Goal: Task Accomplishment & Management: Complete application form

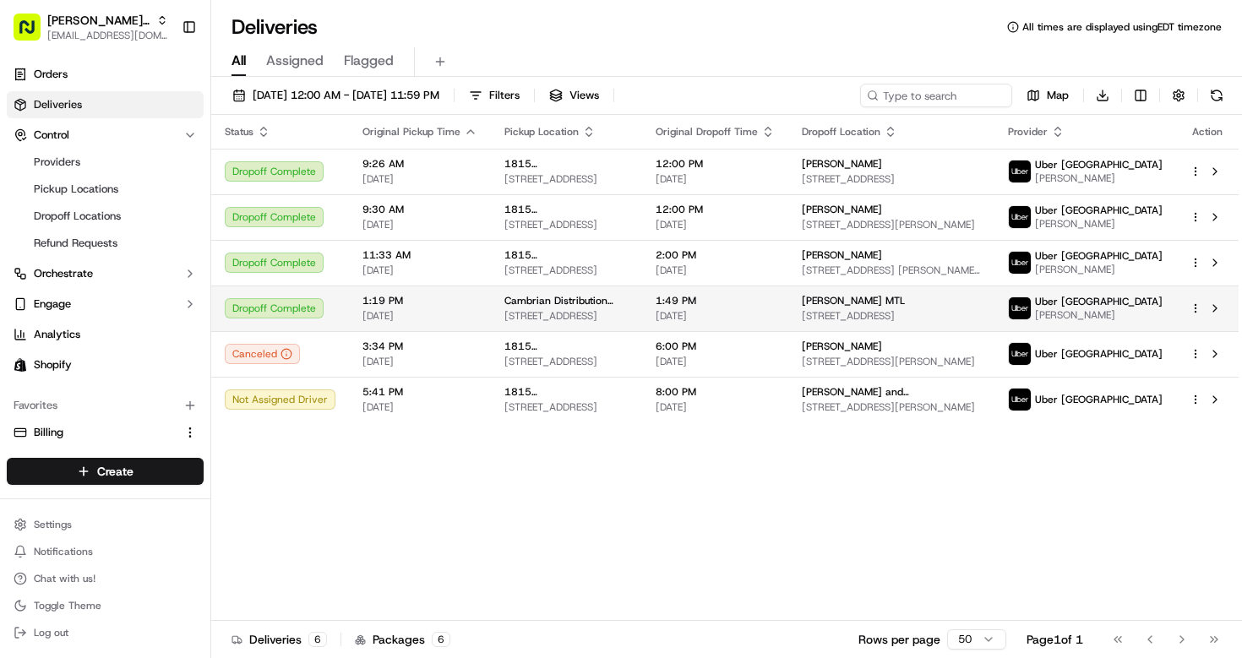
click at [607, 307] on span "Cambrian Distribution Floral Ltd" at bounding box center [566, 301] width 124 height 14
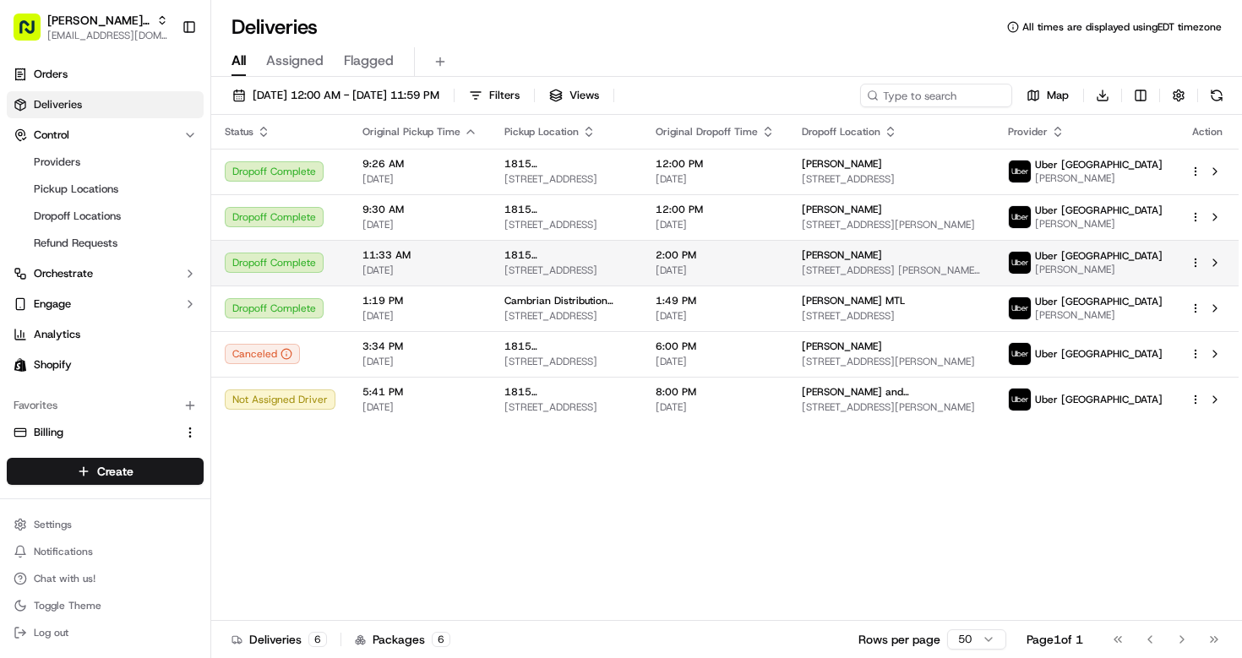
click at [595, 277] on span "[STREET_ADDRESS]" at bounding box center [566, 271] width 124 height 14
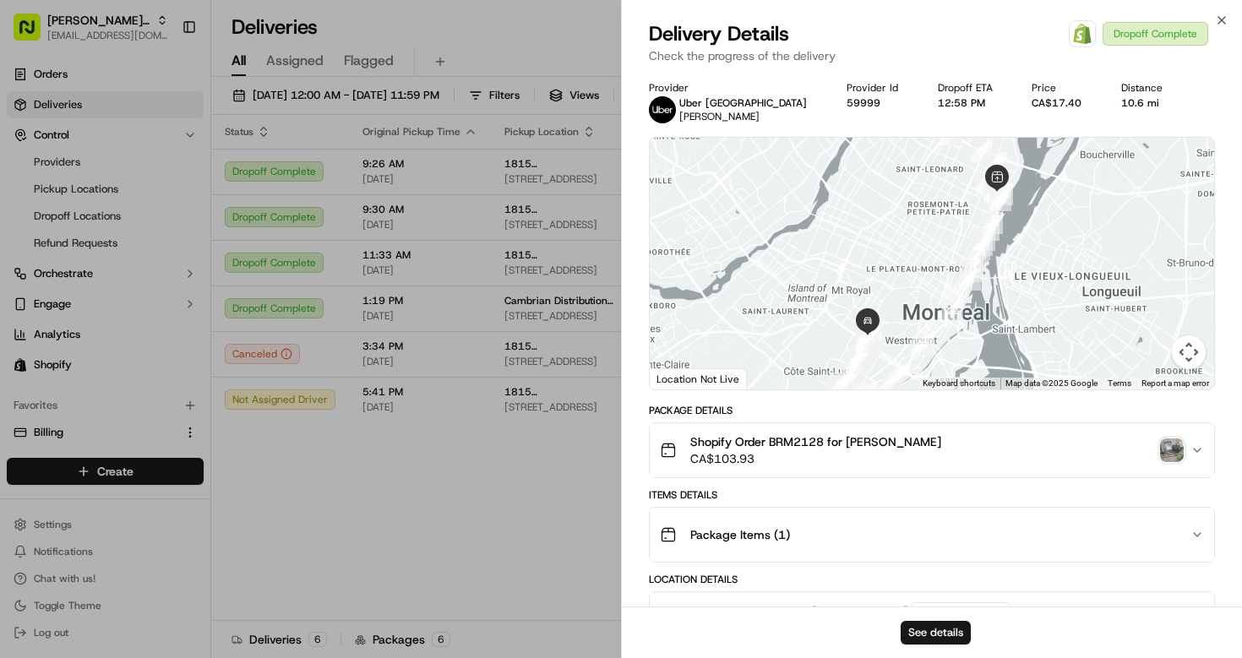
click at [1171, 454] on img "button" at bounding box center [1172, 450] width 24 height 24
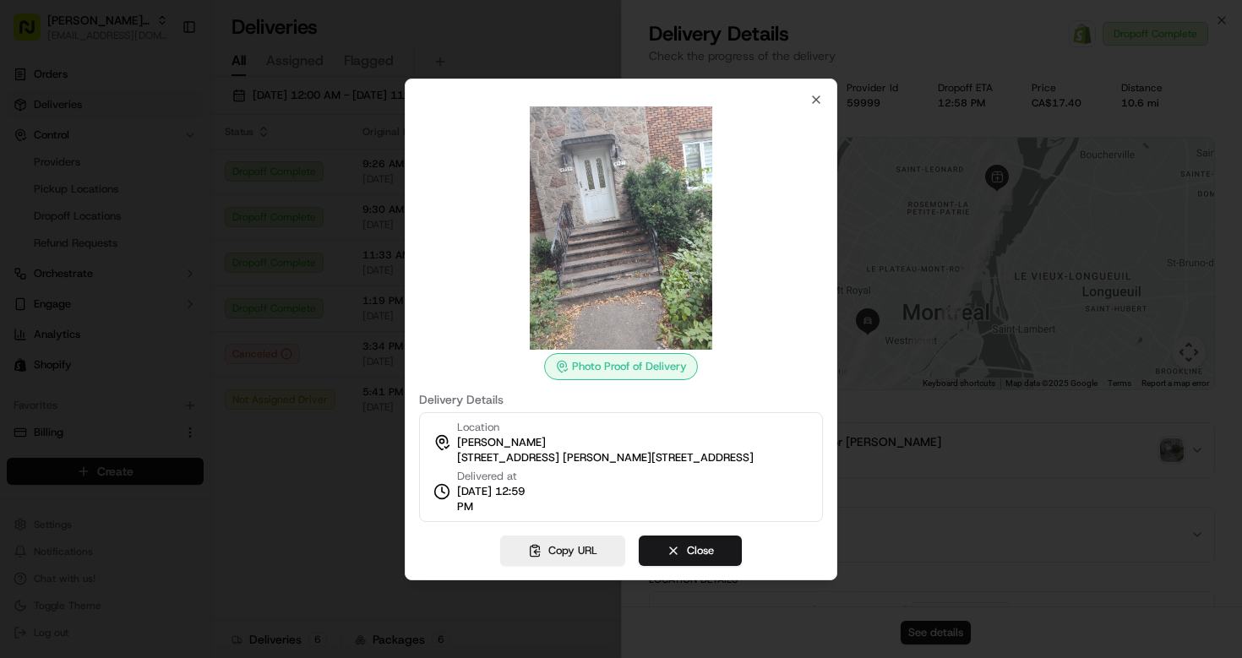
click at [807, 97] on div "Photo Proof of Delivery Delivery Details Location Serah Moryoussef 4927 Av. Lac…" at bounding box center [621, 307] width 404 height 429
click at [813, 97] on icon "button" at bounding box center [816, 99] width 7 height 7
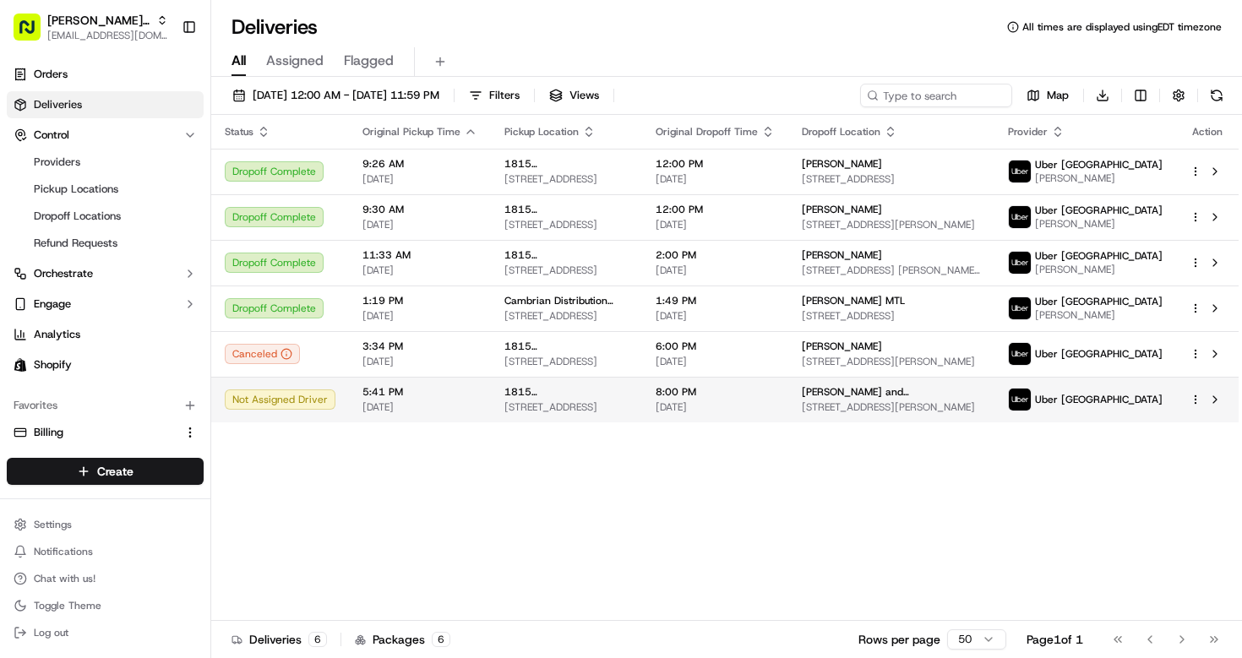
click at [628, 414] on span "[STREET_ADDRESS]" at bounding box center [566, 407] width 124 height 14
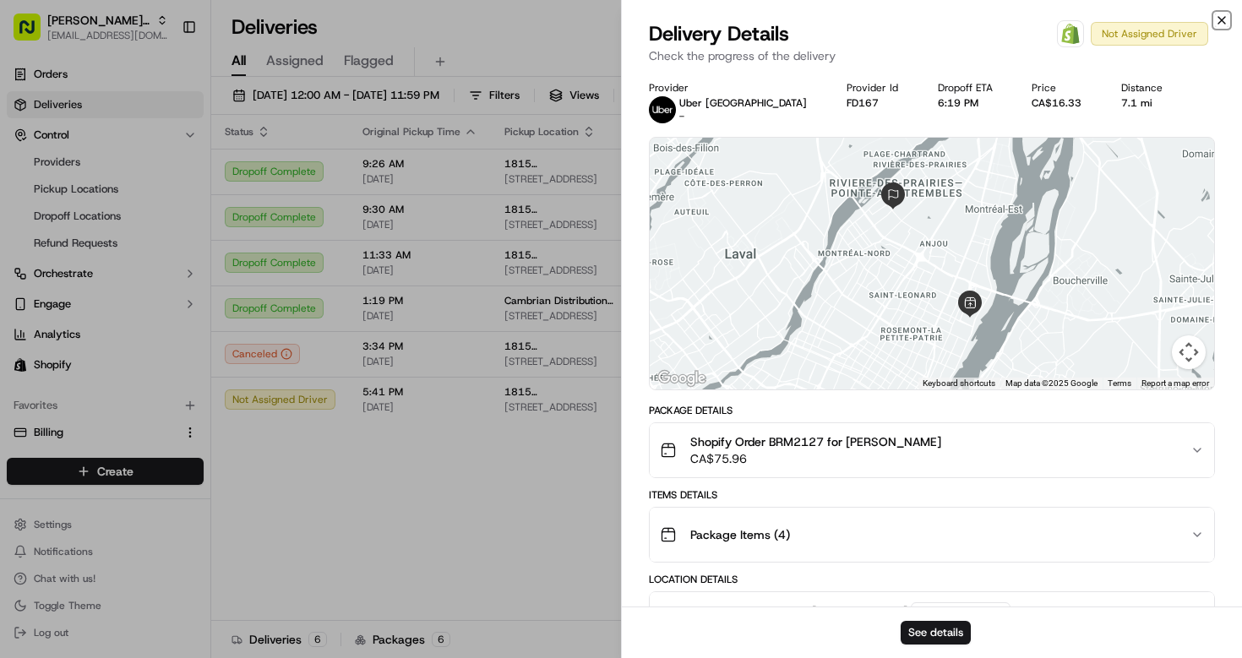
click at [1222, 19] on icon "button" at bounding box center [1222, 21] width 14 height 14
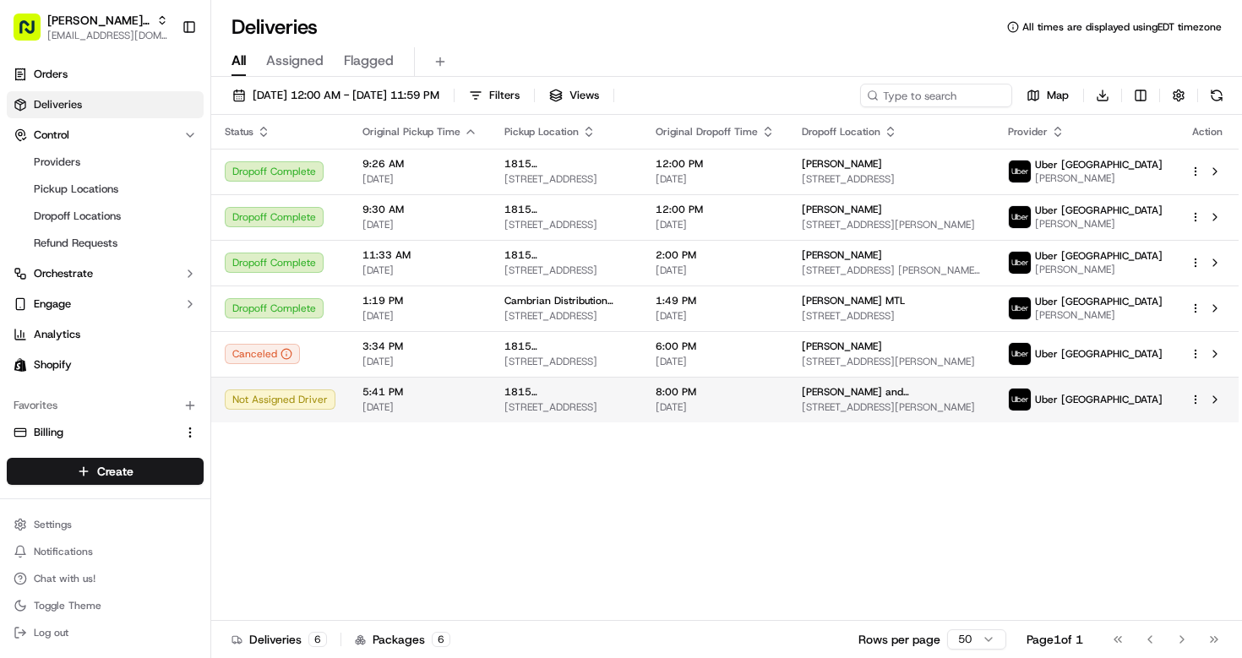
click at [688, 418] on td "8:00 PM 09/22/2025" at bounding box center [715, 400] width 146 height 46
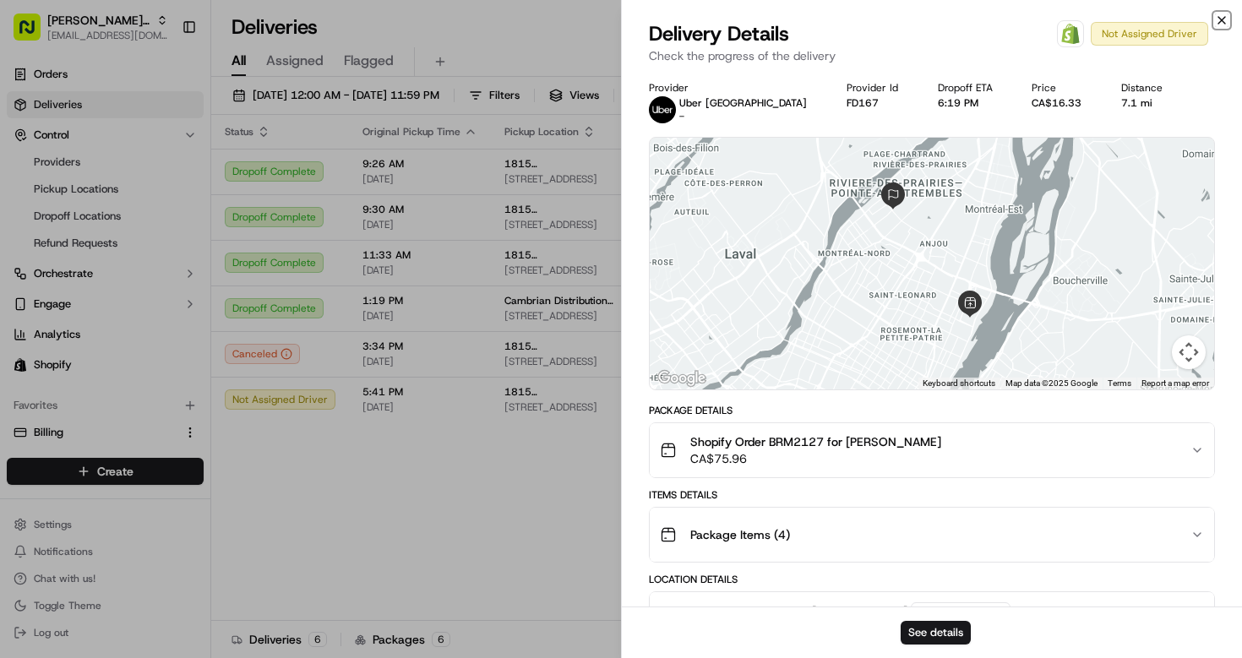
click at [1221, 19] on icon "button" at bounding box center [1221, 20] width 7 height 7
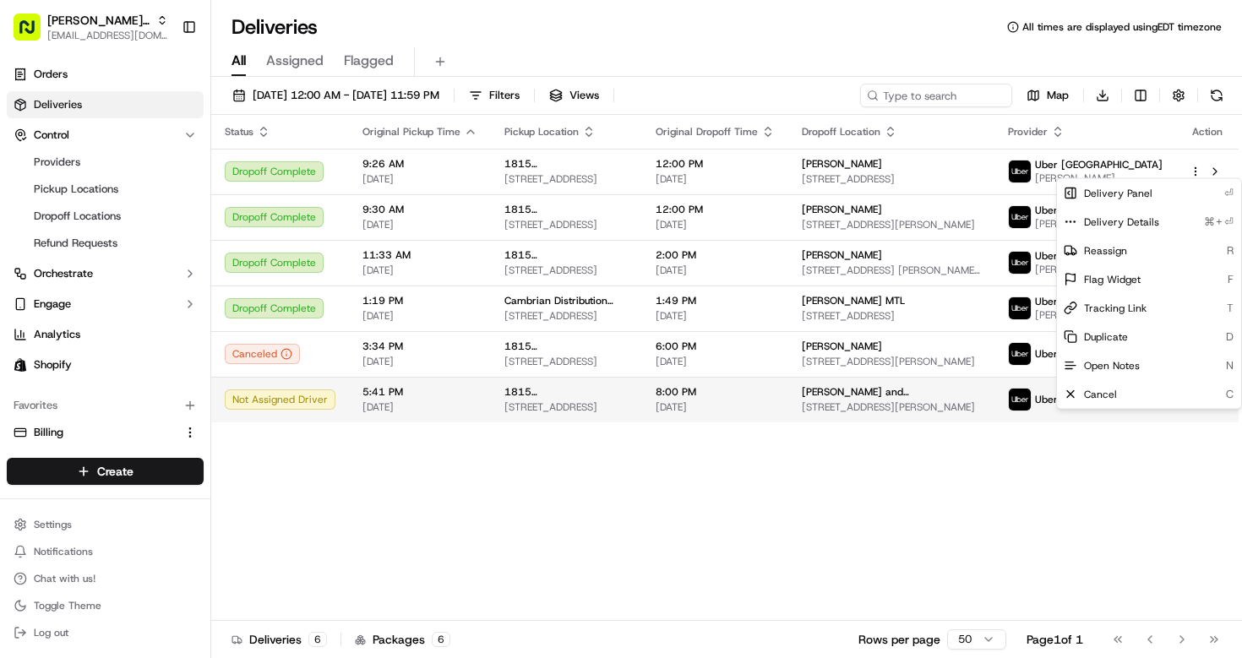
click at [1198, 417] on html "Bella Rosa MTL bellarosa.mtl@gmail.com Toggle Sidebar Orders Deliveries Control…" at bounding box center [621, 329] width 1242 height 658
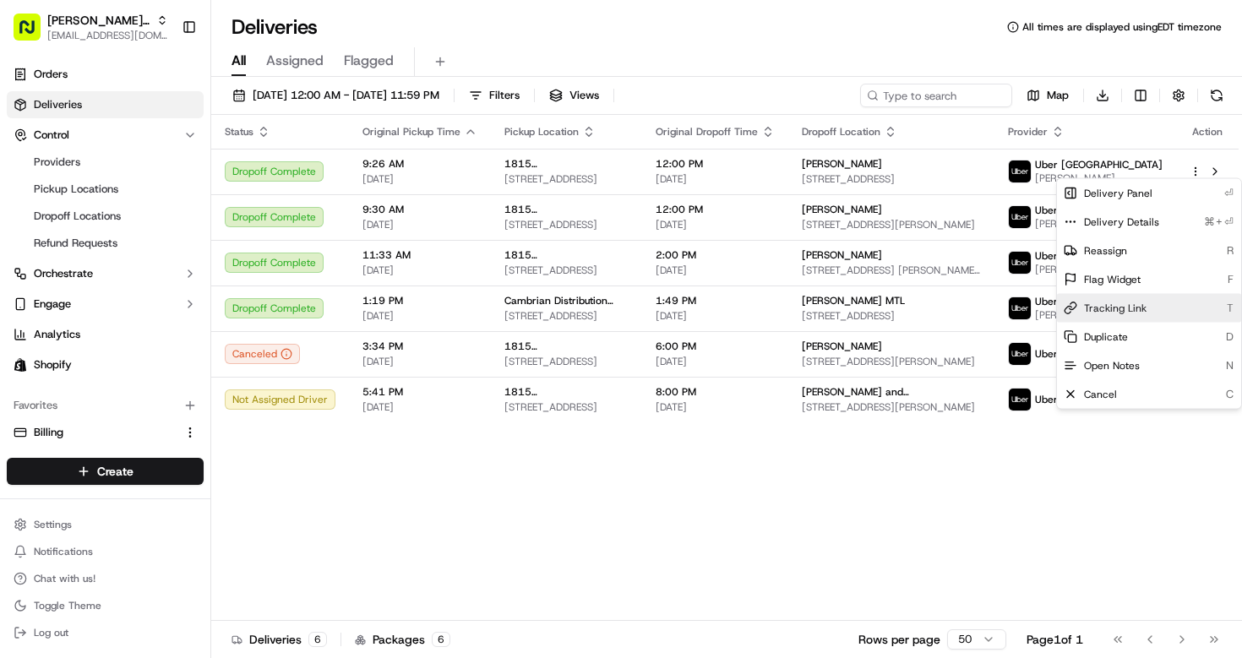
click at [1143, 305] on span "Tracking Link" at bounding box center [1115, 309] width 63 height 14
click at [839, 409] on html "Bella Rosa MTL bellarosa.mtl@gmail.com Toggle Sidebar Orders Deliveries Control…" at bounding box center [621, 329] width 1242 height 658
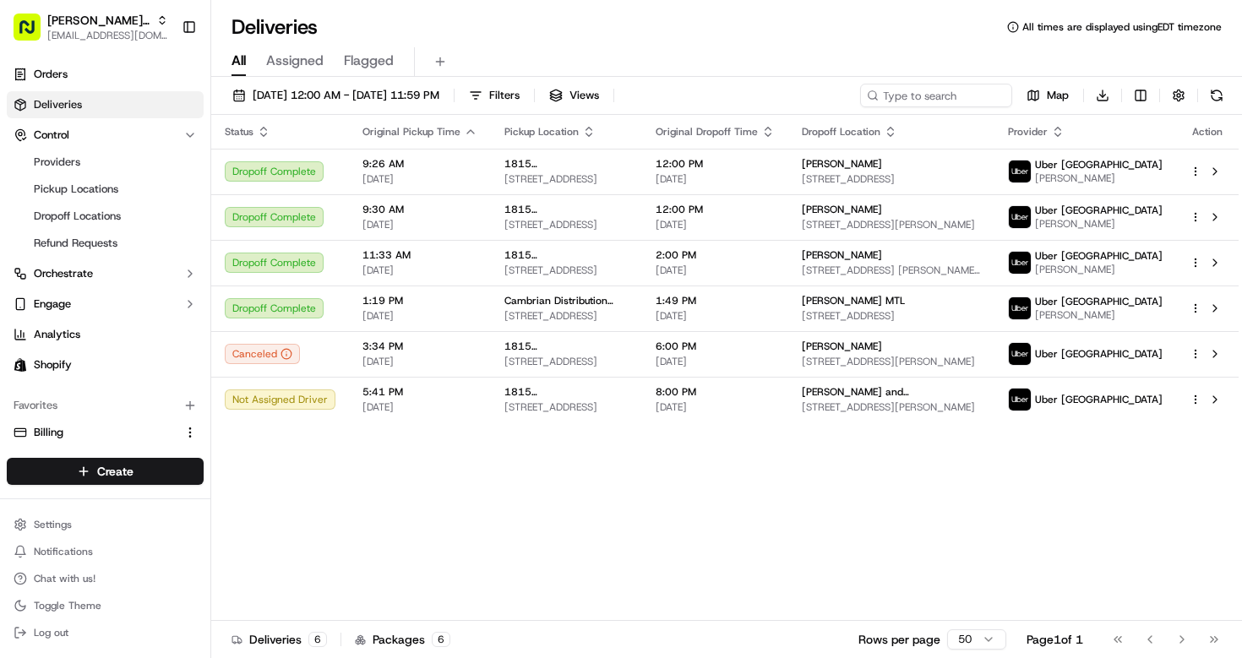
click at [839, 409] on td "Pat and Joe Marchetta 8070 Bd Maurice-Duplessis, Montréal, QC H1E 2Y9, Canada" at bounding box center [891, 400] width 206 height 46
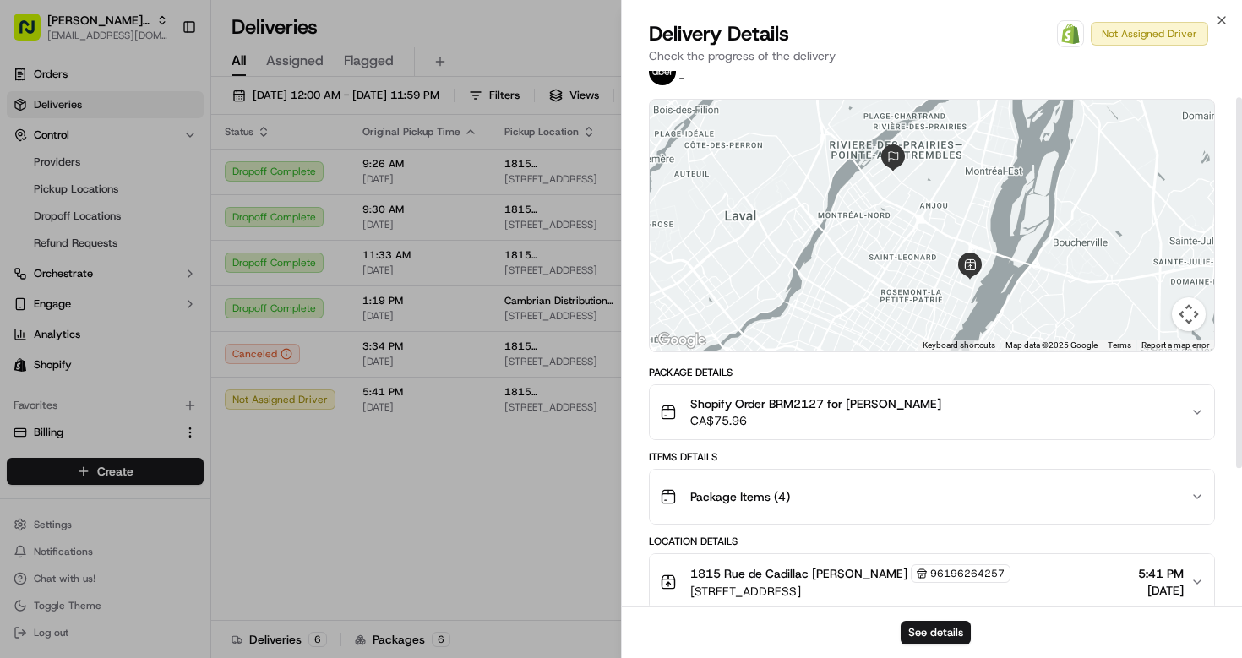
scroll to position [238, 0]
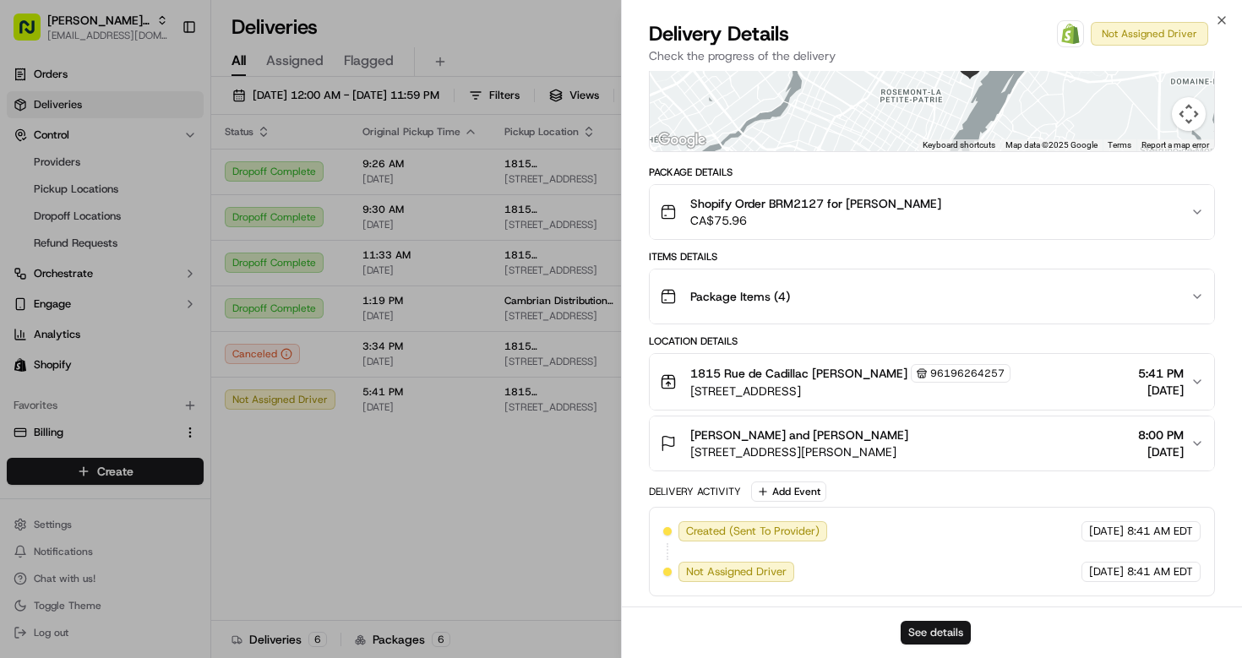
click at [945, 634] on button "See details" at bounding box center [935, 633] width 70 height 24
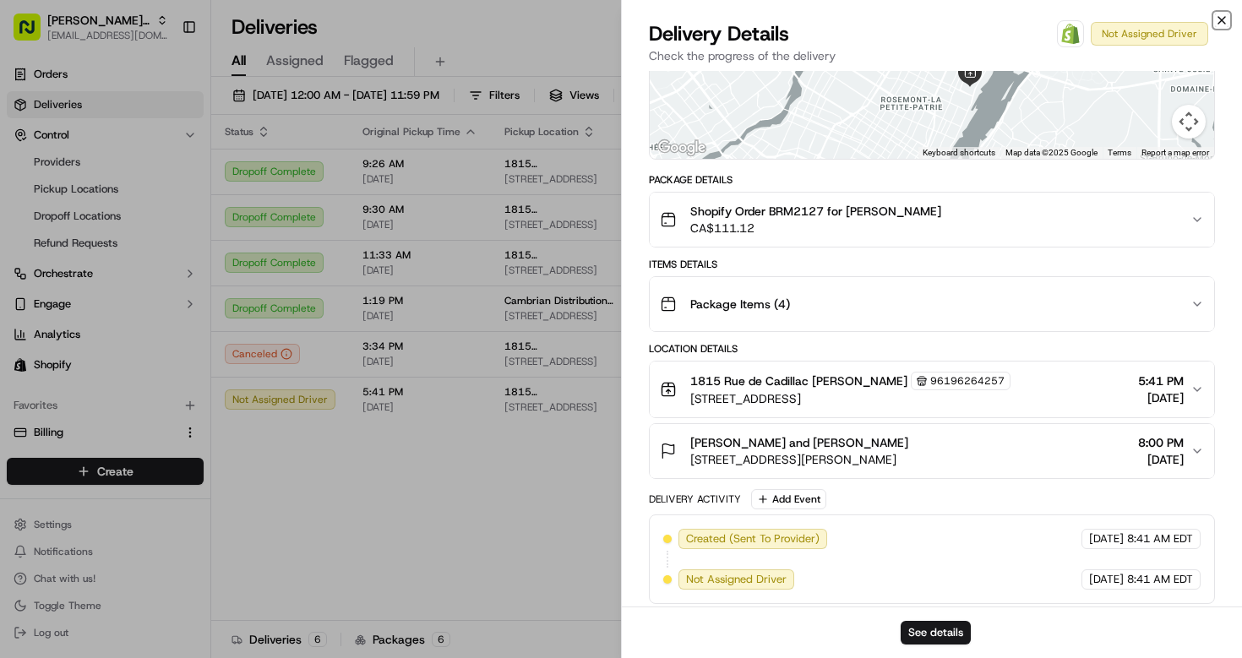
click at [1223, 14] on icon "button" at bounding box center [1222, 21] width 14 height 14
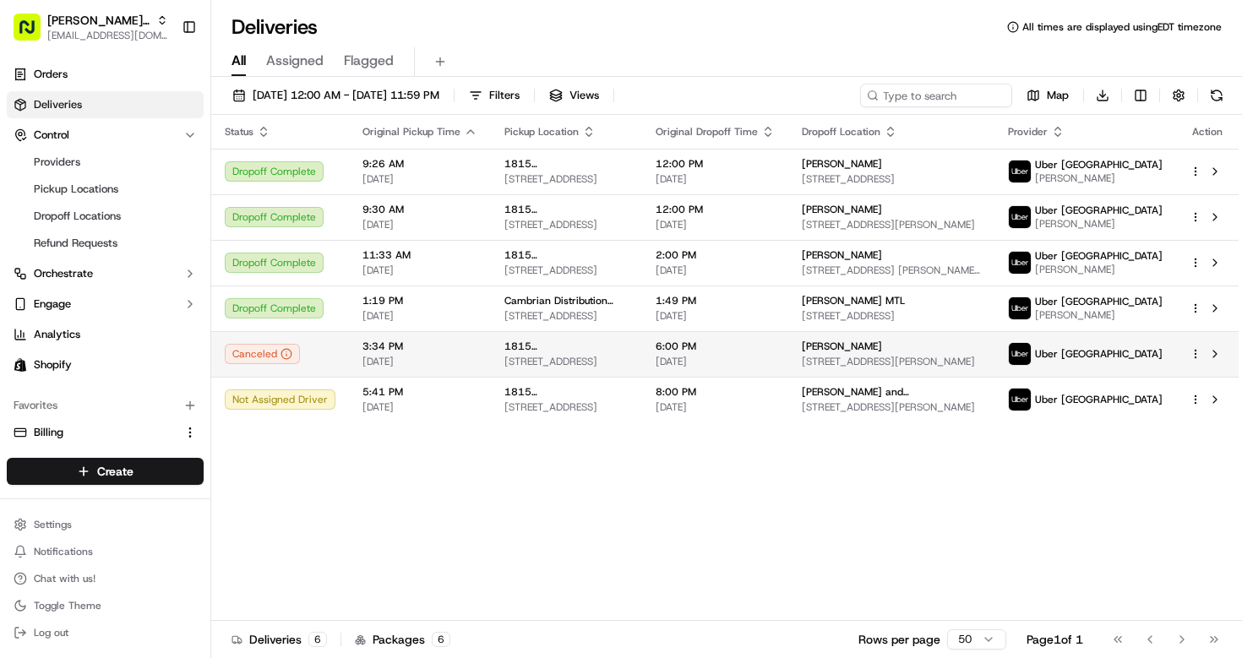
click at [507, 353] on span "1815 [GEOGRAPHIC_DATA]" at bounding box center [566, 347] width 124 height 14
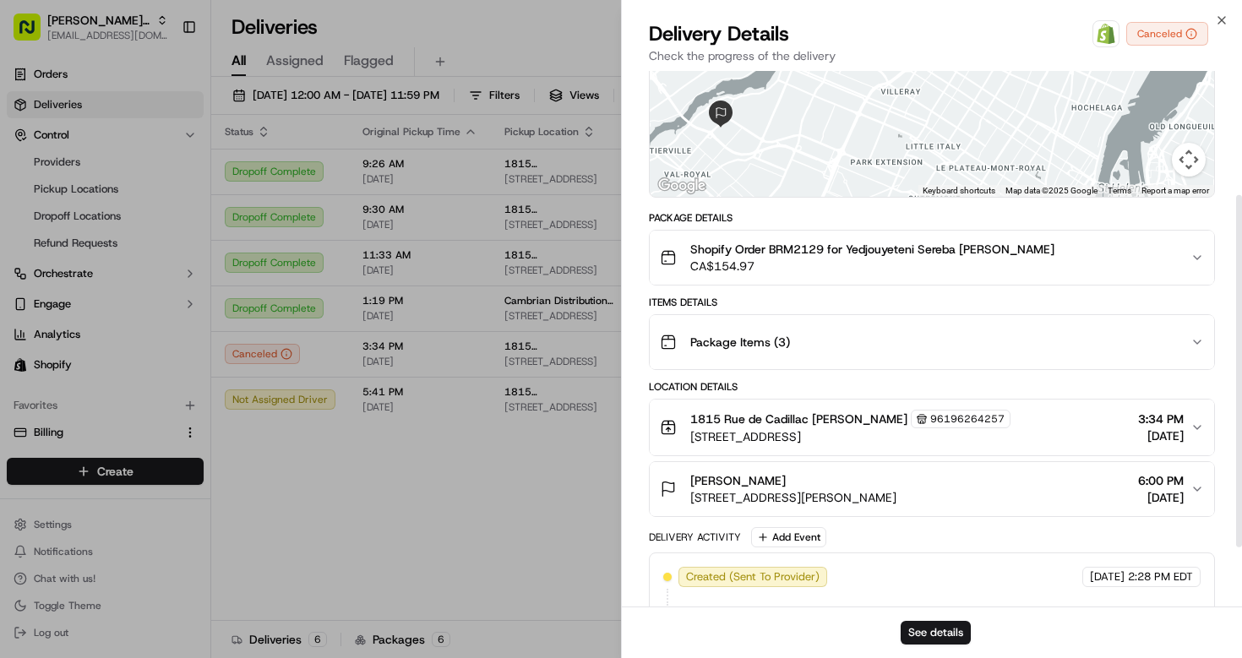
scroll to position [203, 0]
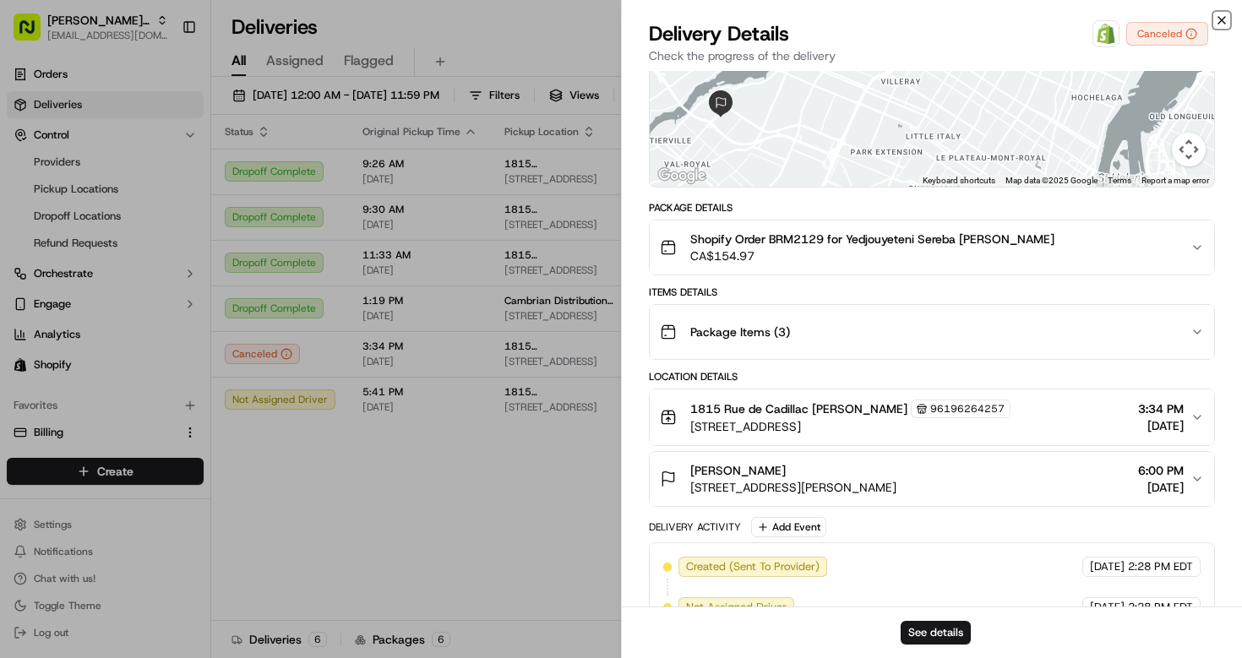
click at [1227, 15] on icon "button" at bounding box center [1222, 21] width 14 height 14
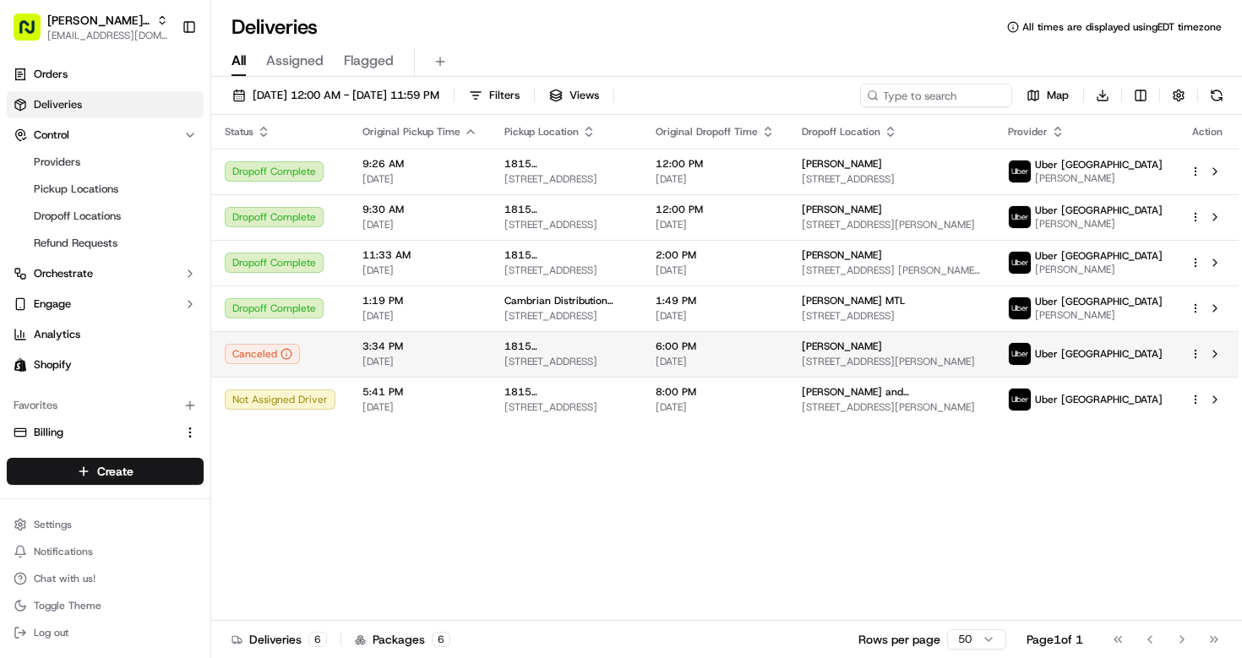
click at [1196, 366] on html "Bella Rosa MTL bellarosa.mtl@gmail.com Toggle Sidebar Orders Deliveries Control…" at bounding box center [621, 329] width 1242 height 658
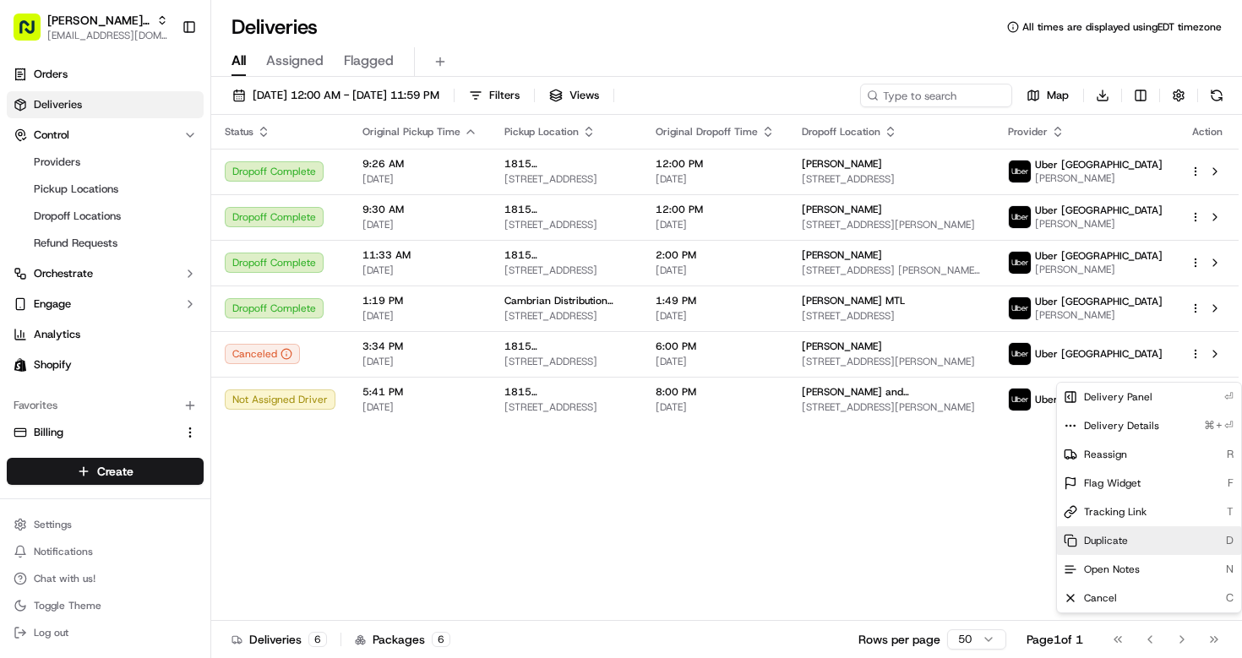
click at [1128, 541] on div "Duplicate D" at bounding box center [1149, 540] width 184 height 29
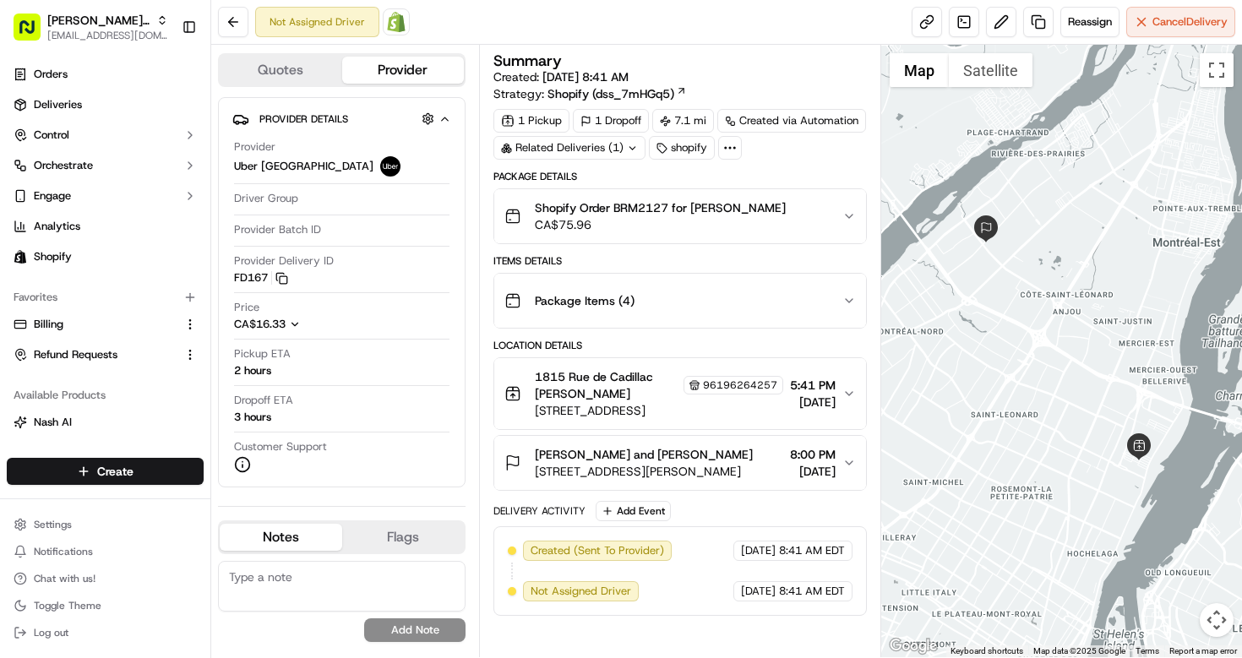
click at [846, 234] on button "Shopify Order BRM2127 for Grace Di giovanni CA$75.96" at bounding box center [680, 216] width 372 height 54
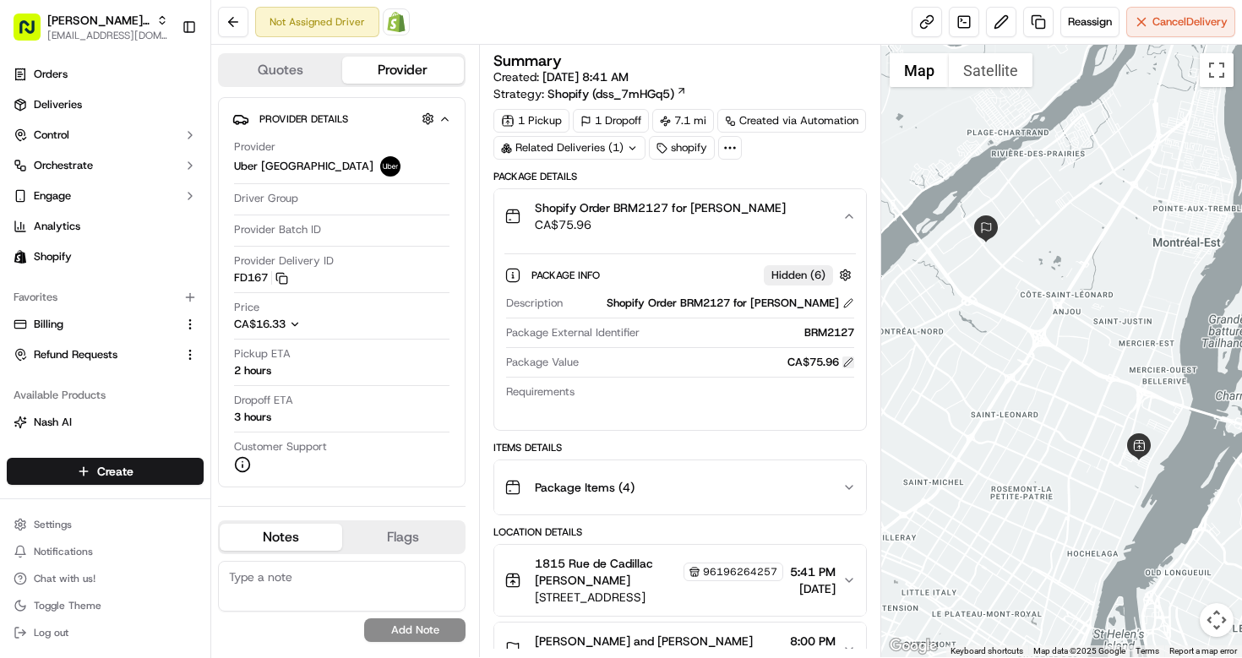
click at [848, 368] on button at bounding box center [848, 362] width 12 height 12
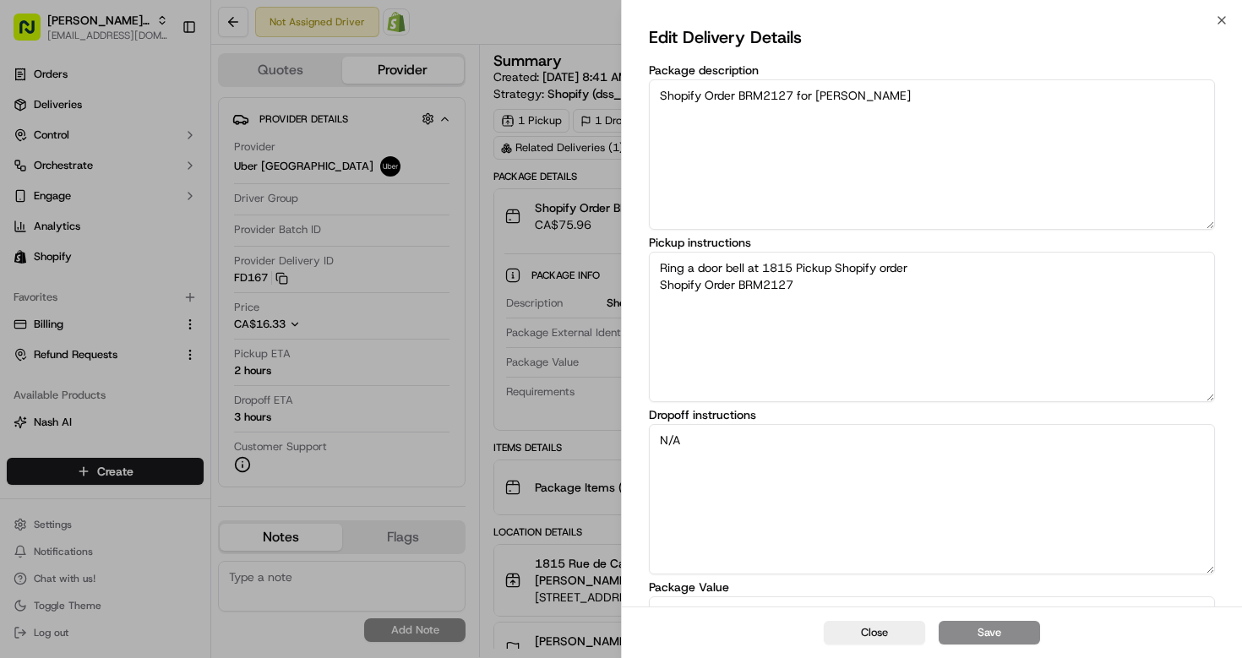
scroll to position [128, 0]
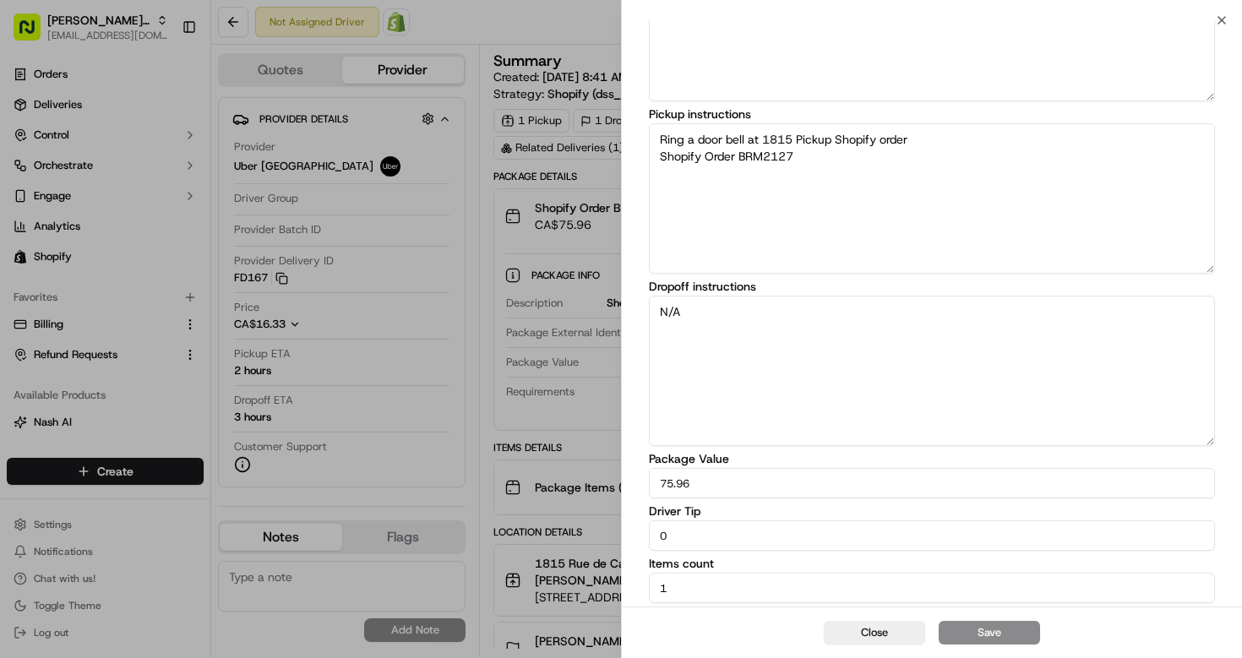
drag, startPoint x: 744, startPoint y: 474, endPoint x: 441, endPoint y: 474, distance: 303.2
click at [447, 474] on body "Bella Rosa MTL bellarosa.mtl@gmail.com Toggle Sidebar Orders Deliveries Control…" at bounding box center [621, 329] width 1242 height 658
drag, startPoint x: 704, startPoint y: 481, endPoint x: 639, endPoint y: 474, distance: 65.4
click at [640, 474] on div "Edit Delivery Details Package description Shopify Order BRM2127 for Grace Di gi…" at bounding box center [932, 249] width 620 height 715
type input "111.12"
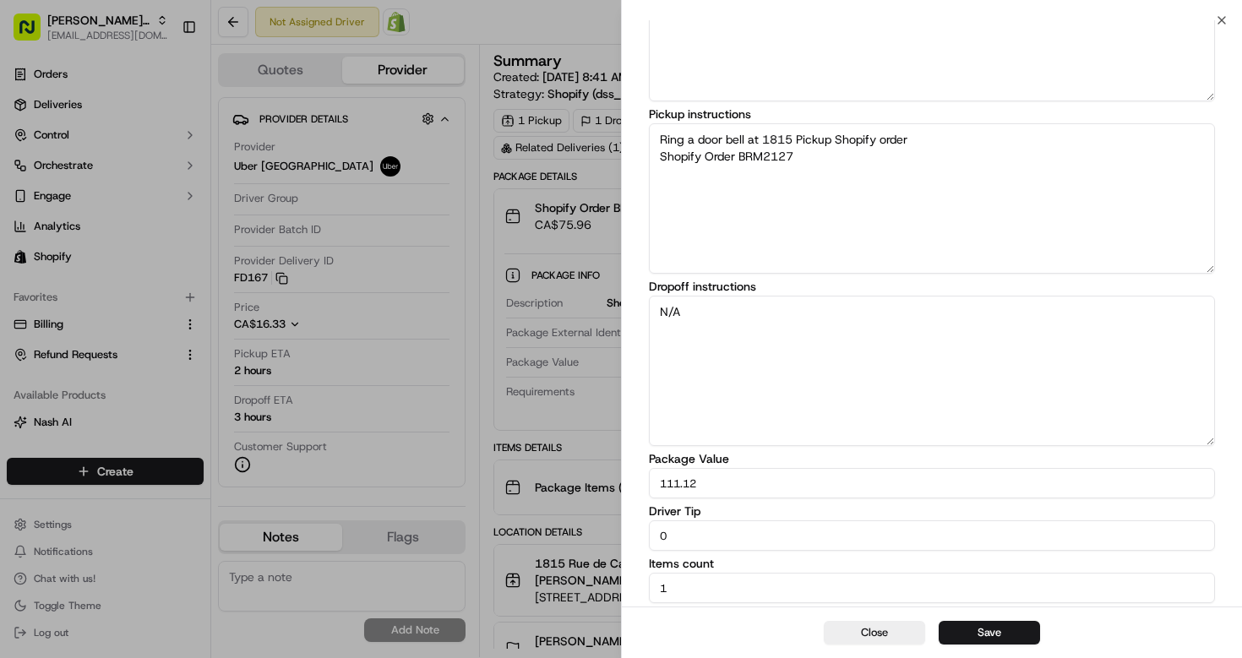
drag, startPoint x: 706, startPoint y: 593, endPoint x: 582, endPoint y: 576, distance: 125.3
click at [584, 577] on body "Bella Rosa MTL bellarosa.mtl@gmail.com Toggle Sidebar Orders Deliveries Control…" at bounding box center [621, 329] width 1242 height 658
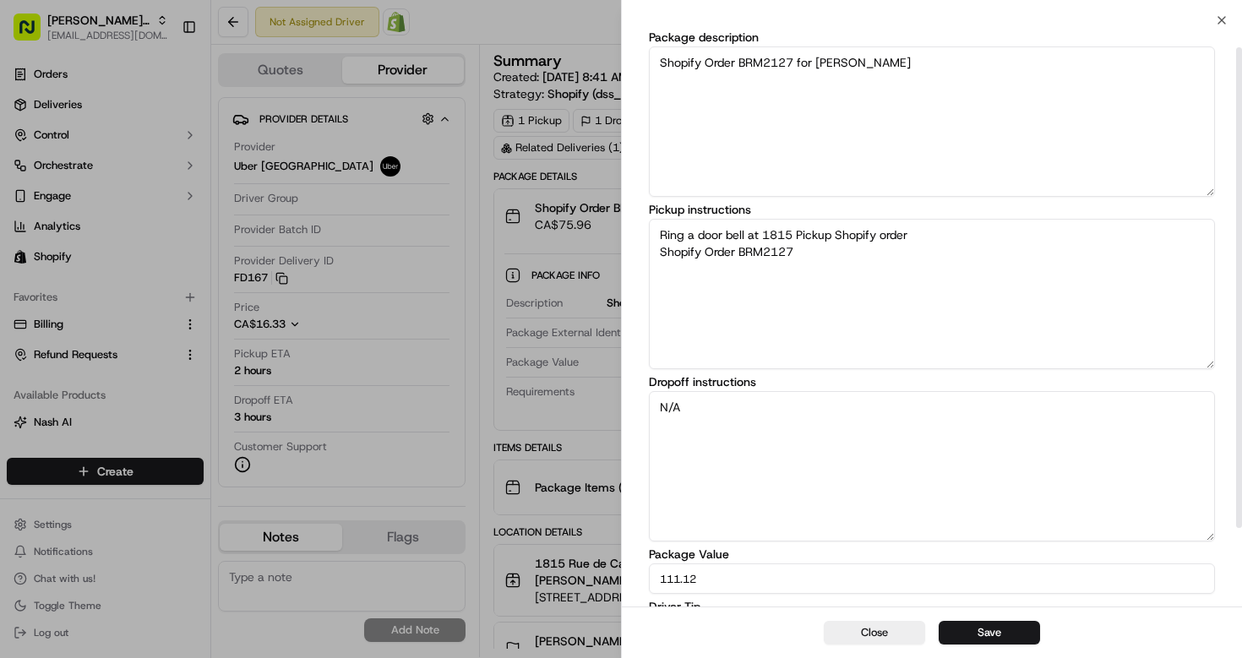
scroll to position [0, 0]
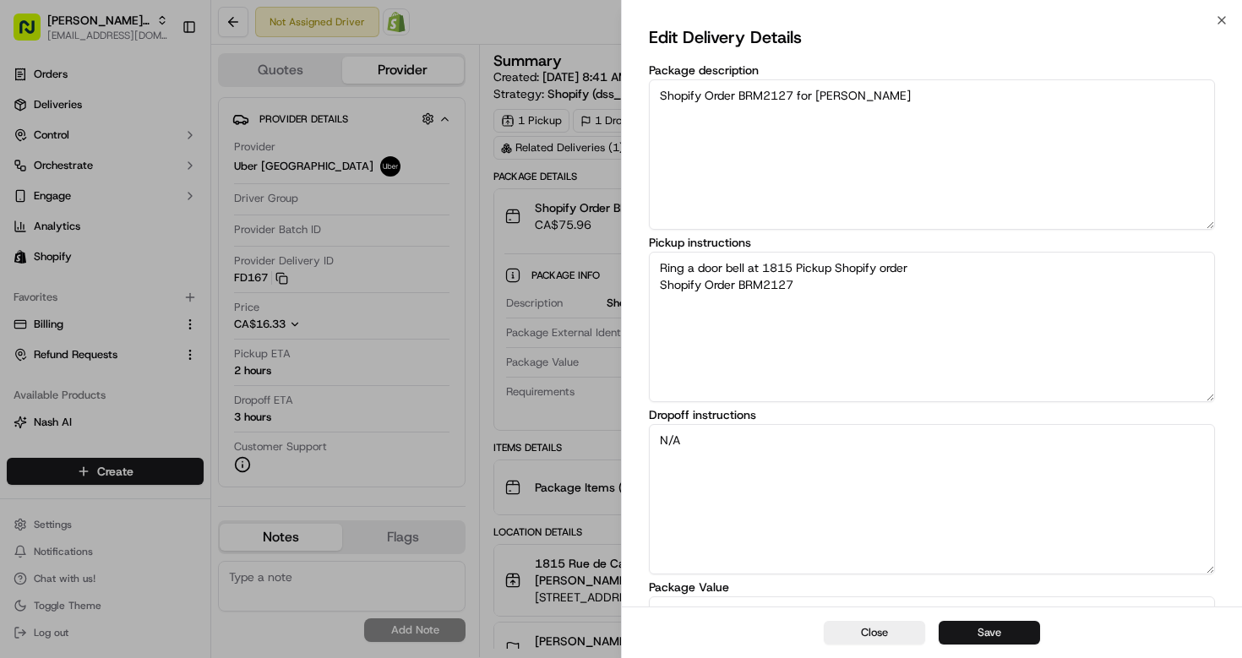
type input "2"
click at [998, 624] on button "Save" at bounding box center [988, 633] width 101 height 24
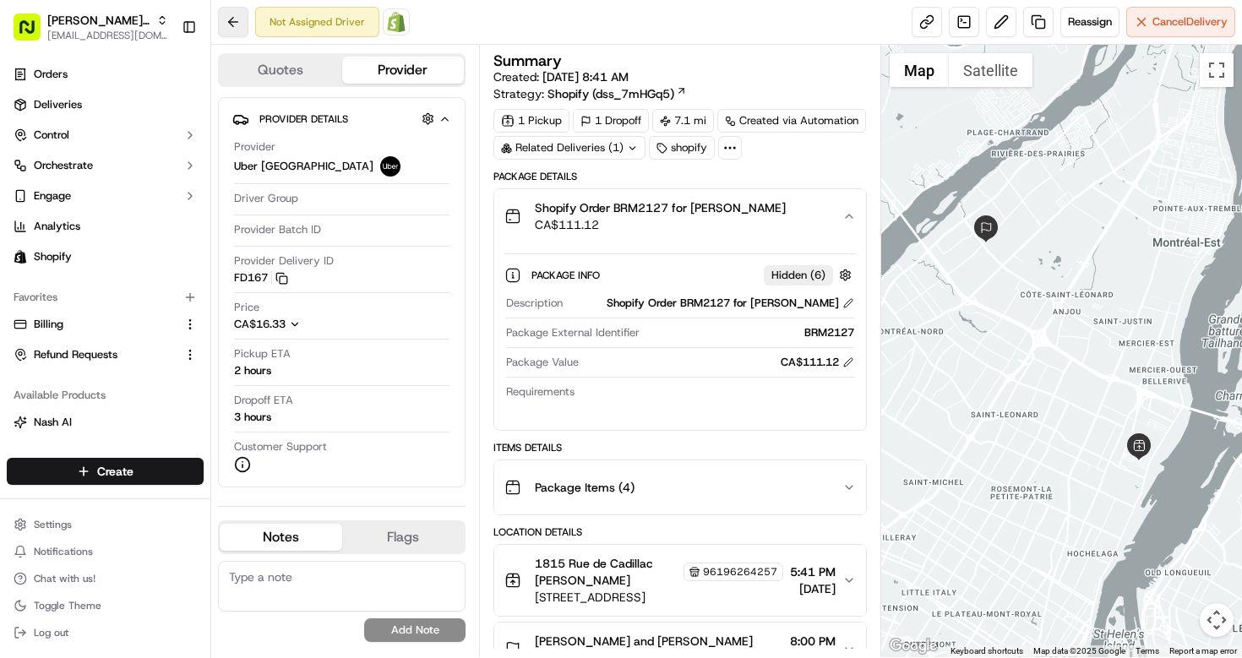
click at [220, 18] on button at bounding box center [233, 22] width 30 height 30
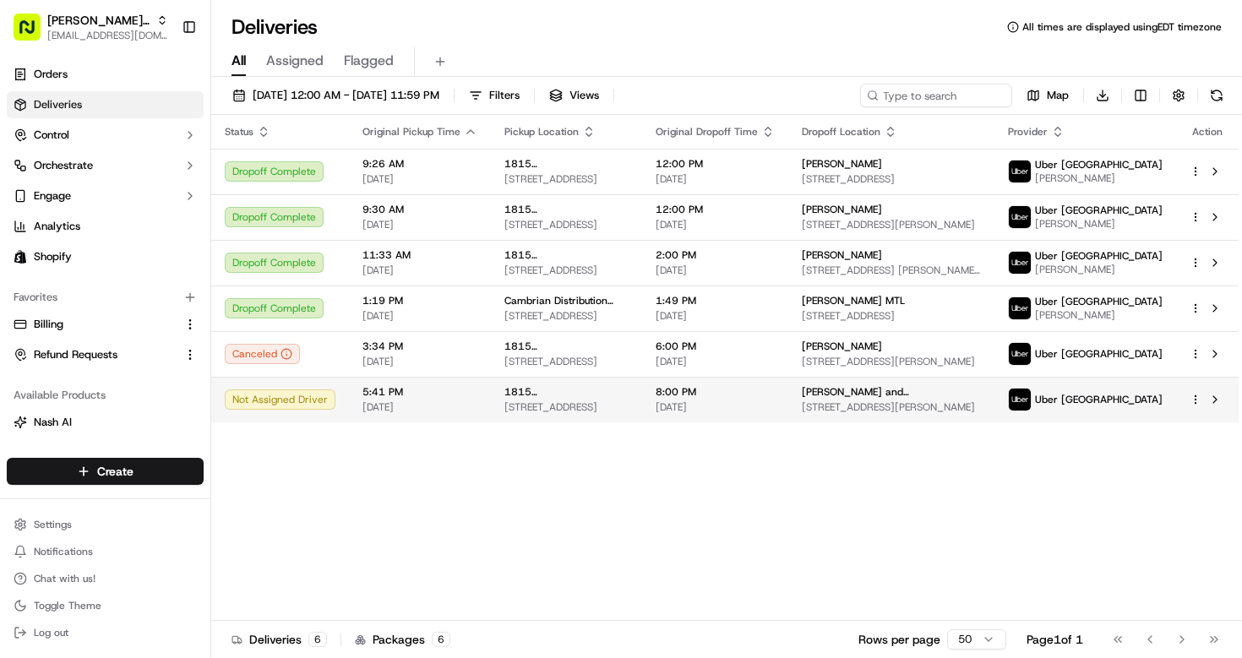
click at [552, 414] on span "[STREET_ADDRESS]" at bounding box center [566, 407] width 124 height 14
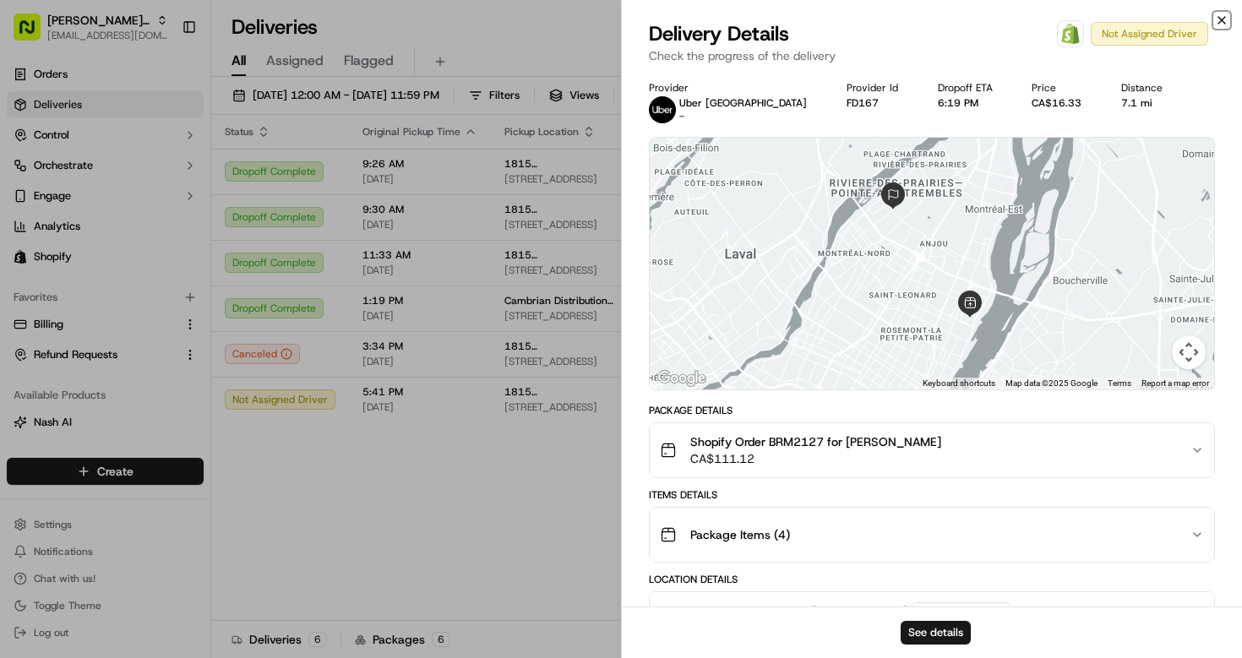
click at [1222, 17] on icon "button" at bounding box center [1222, 21] width 14 height 14
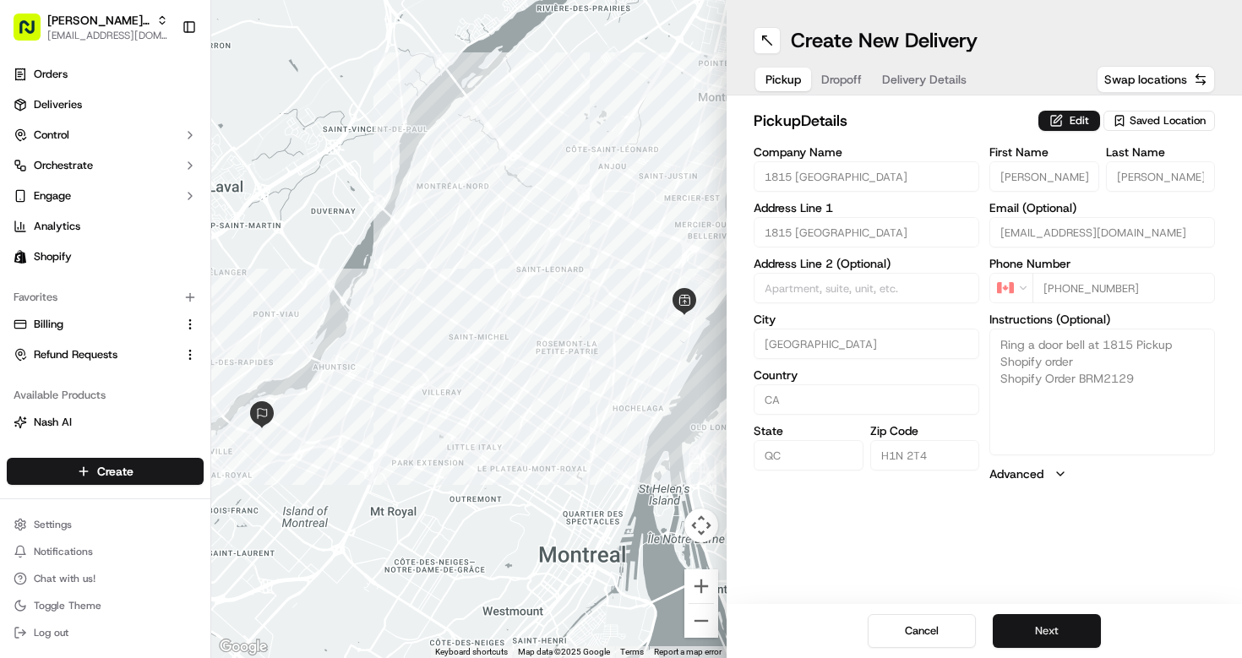
click at [1043, 629] on button "Next" at bounding box center [1046, 631] width 108 height 34
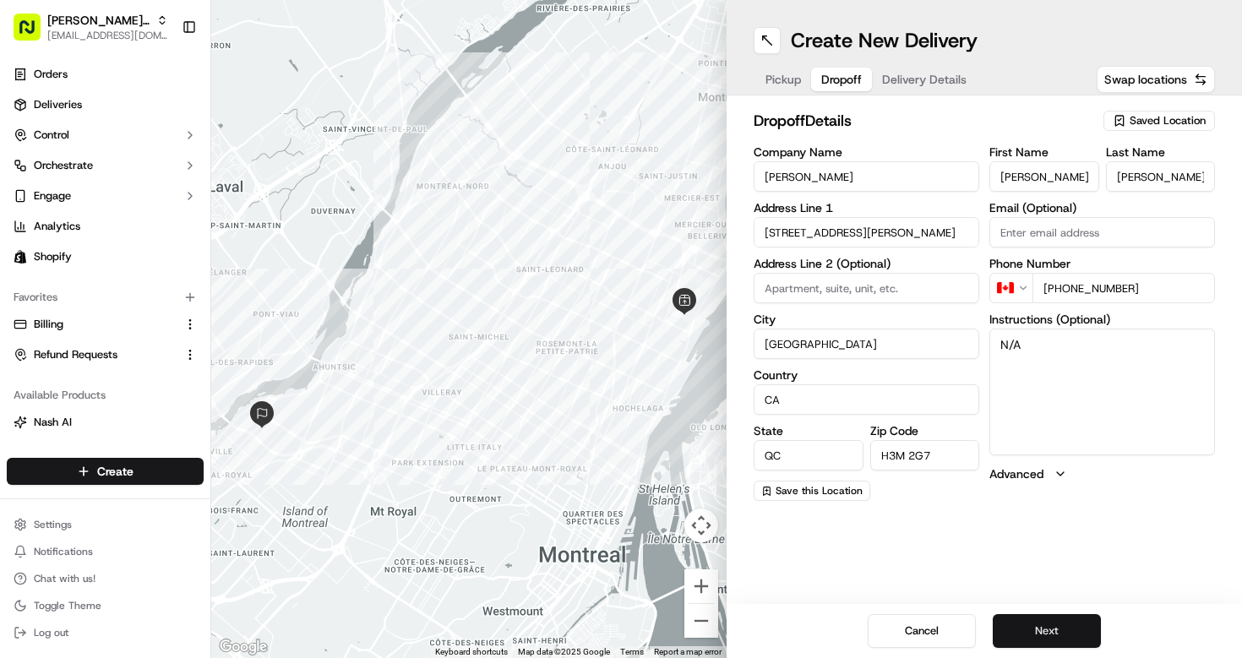
click at [1070, 619] on button "Next" at bounding box center [1046, 631] width 108 height 34
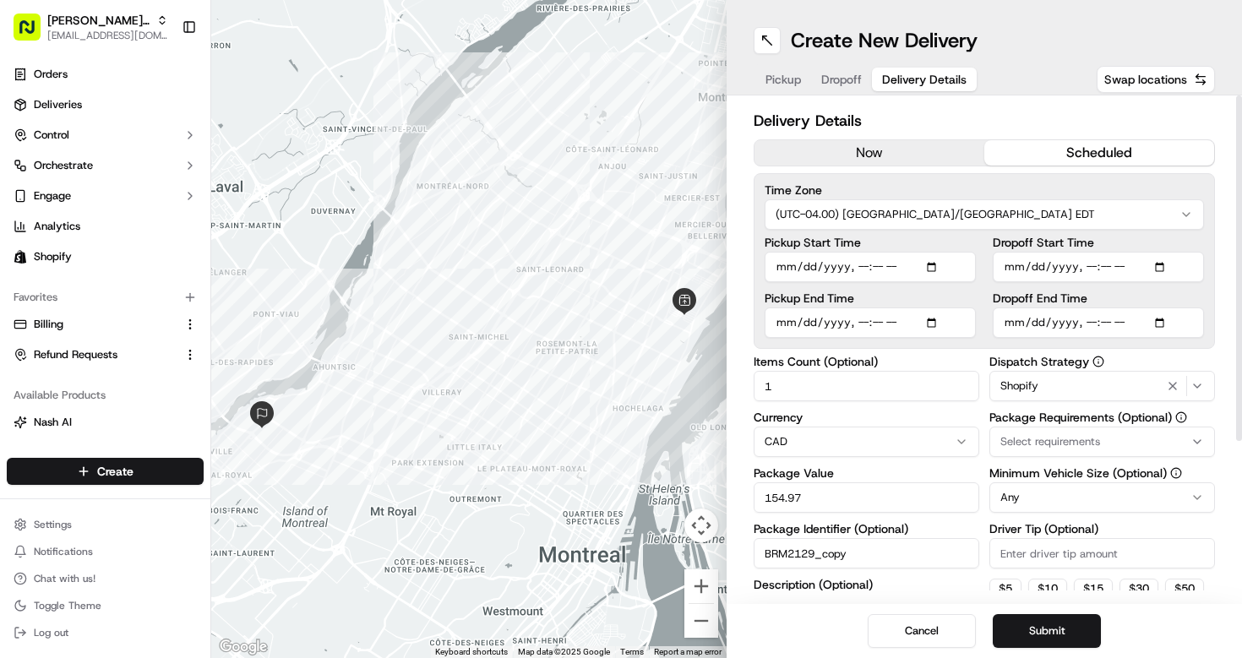
click at [893, 153] on button "now" at bounding box center [869, 152] width 230 height 25
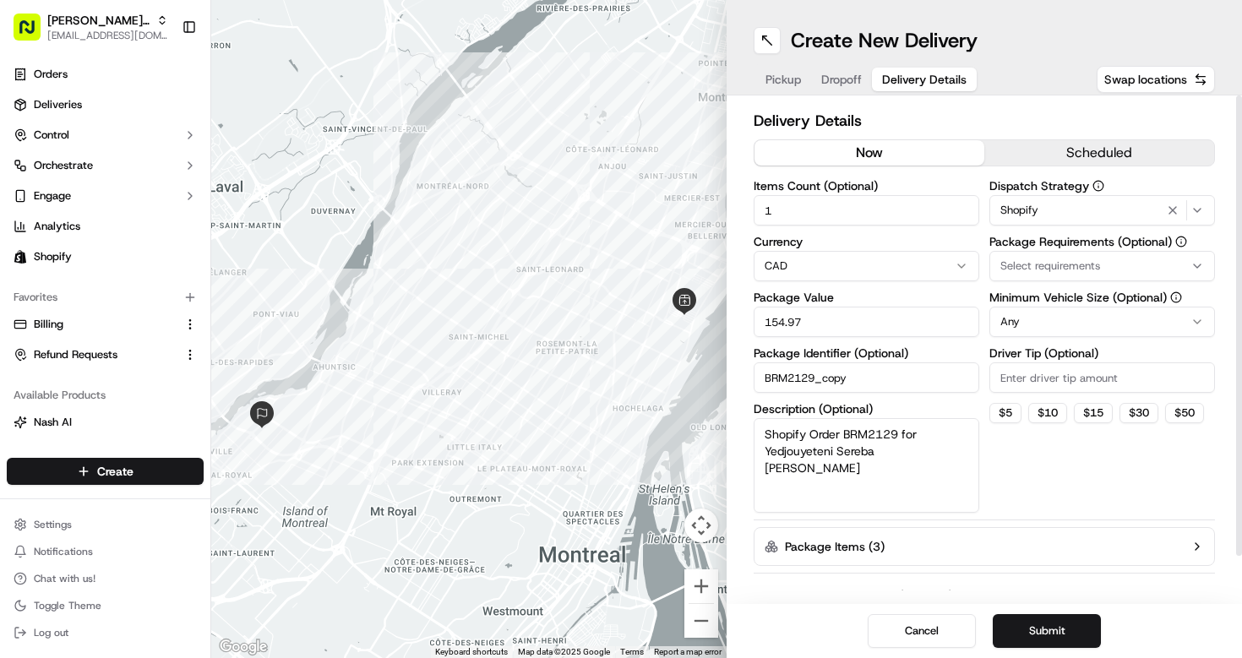
drag, startPoint x: 863, startPoint y: 326, endPoint x: 626, endPoint y: 323, distance: 237.4
click at [628, 323] on div "← Move left → Move right ↑ Move up ↓ Move down + Zoom in - Zoom out Home Jump l…" at bounding box center [726, 329] width 1030 height 658
type input "198.19"
click at [941, 458] on textarea "Shopify Order BRM2129 for Yedjouyeteni Sereba [PERSON_NAME]" at bounding box center [866, 465] width 226 height 95
type textarea "Shopify Order BRM2129 for Yedjouyeteni Sereba Coulibaly 50 roses bouquet"
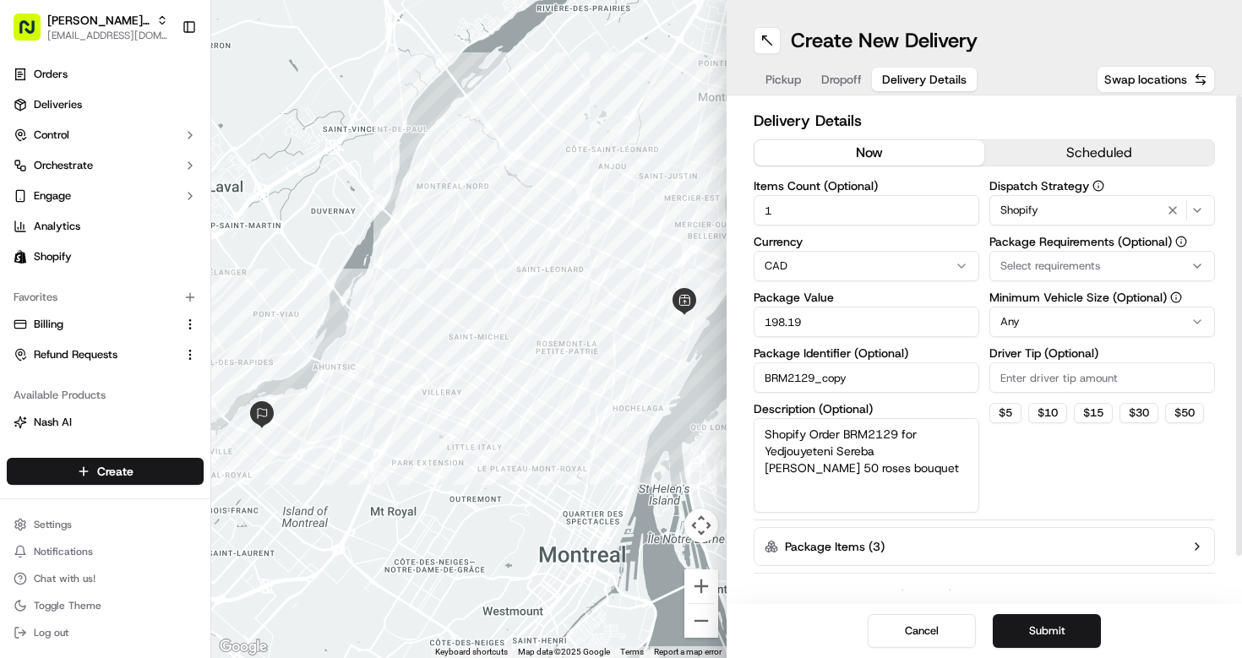
click at [1077, 268] on span "Select requirements" at bounding box center [1050, 265] width 100 height 15
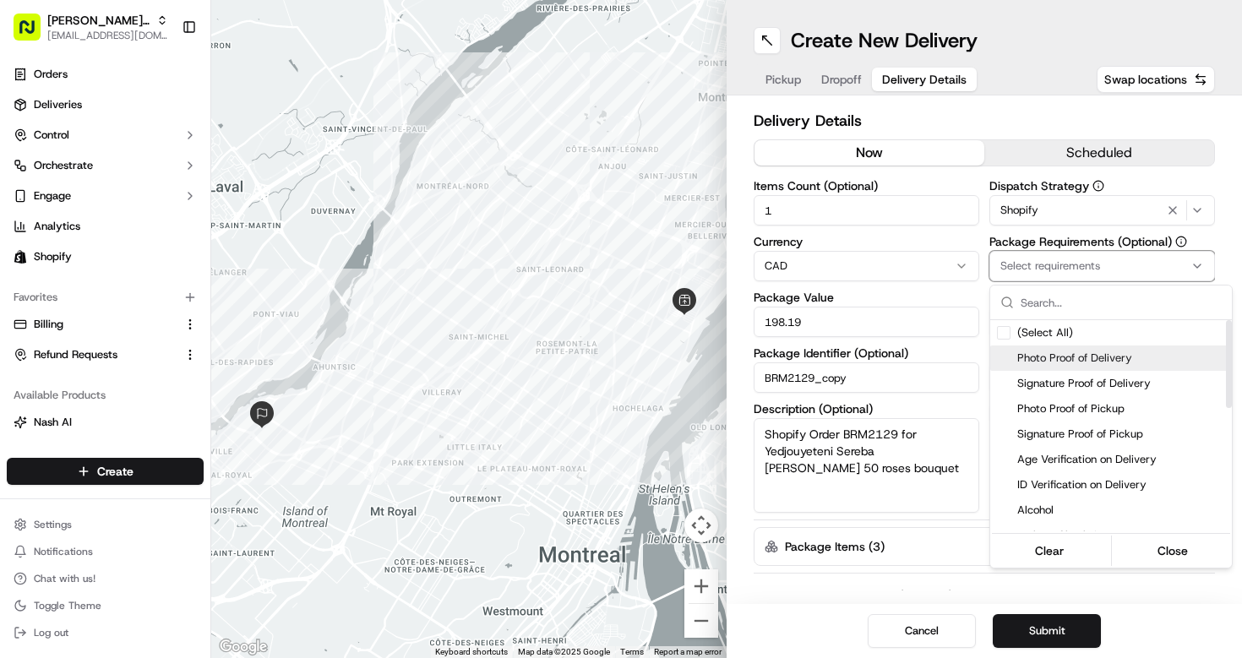
click at [1063, 354] on span "Photo Proof of Delivery" at bounding box center [1121, 358] width 208 height 15
click at [1156, 593] on html "Bella Rosa MTL bellarosa.mtl@gmail.com Toggle Sidebar Orders Deliveries Control…" at bounding box center [621, 329] width 1242 height 658
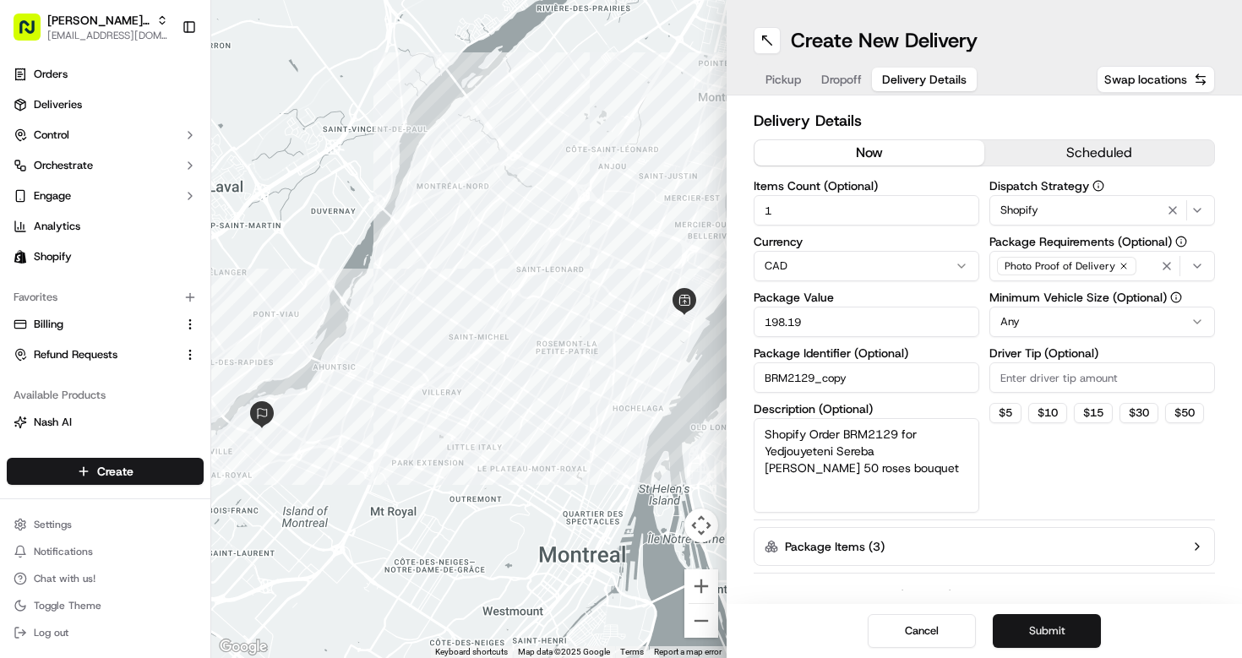
click at [1034, 633] on button "Submit" at bounding box center [1046, 631] width 108 height 34
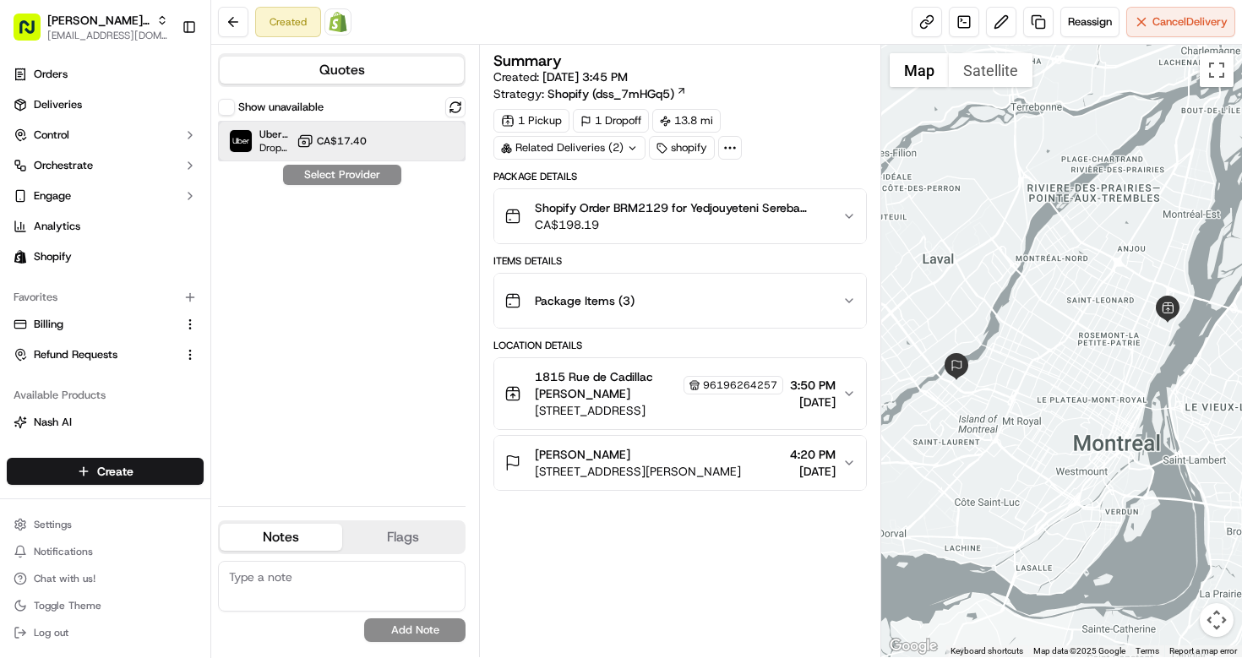
click at [256, 141] on div "Uber Canada Dropoff ETA 1 hour" at bounding box center [259, 141] width 61 height 27
click at [342, 174] on button "Assign Provider" at bounding box center [342, 175] width 120 height 20
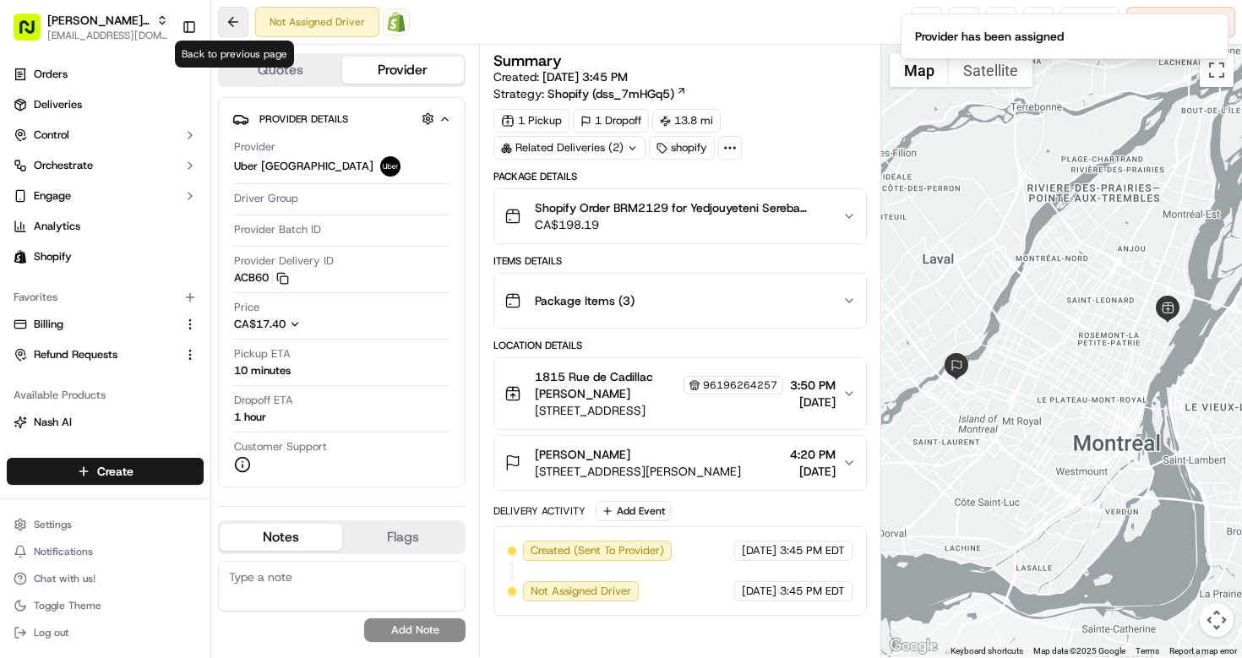
click at [229, 7] on button at bounding box center [233, 22] width 30 height 30
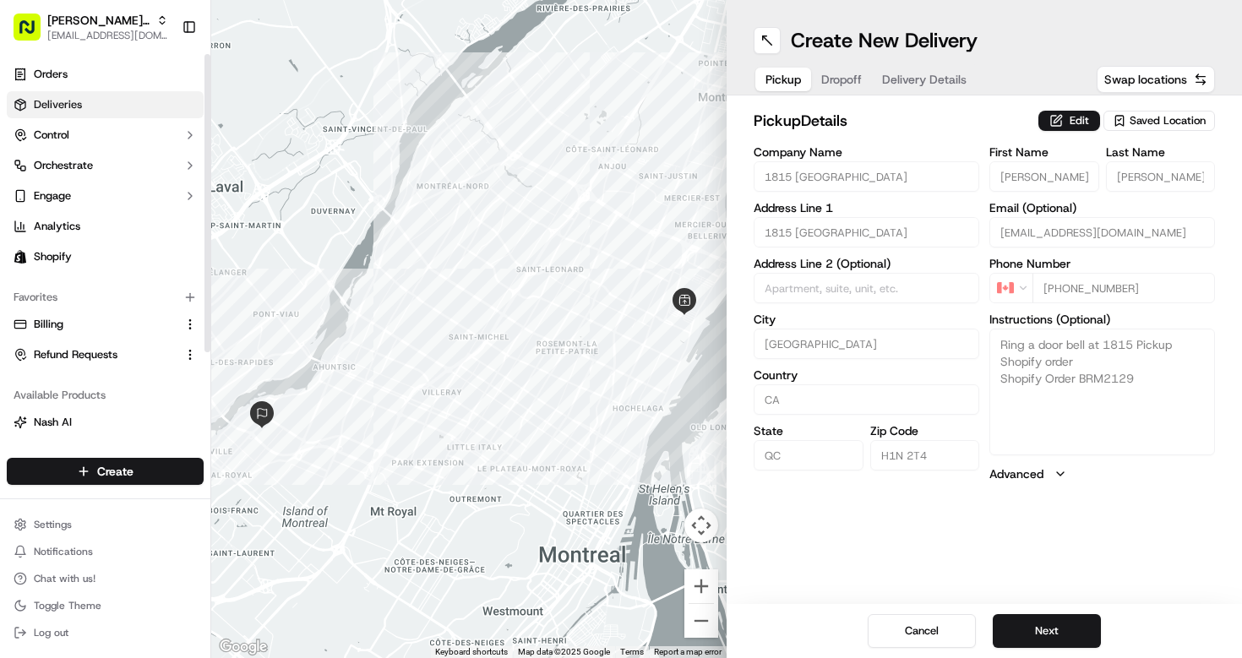
click at [66, 101] on span "Deliveries" at bounding box center [58, 104] width 48 height 15
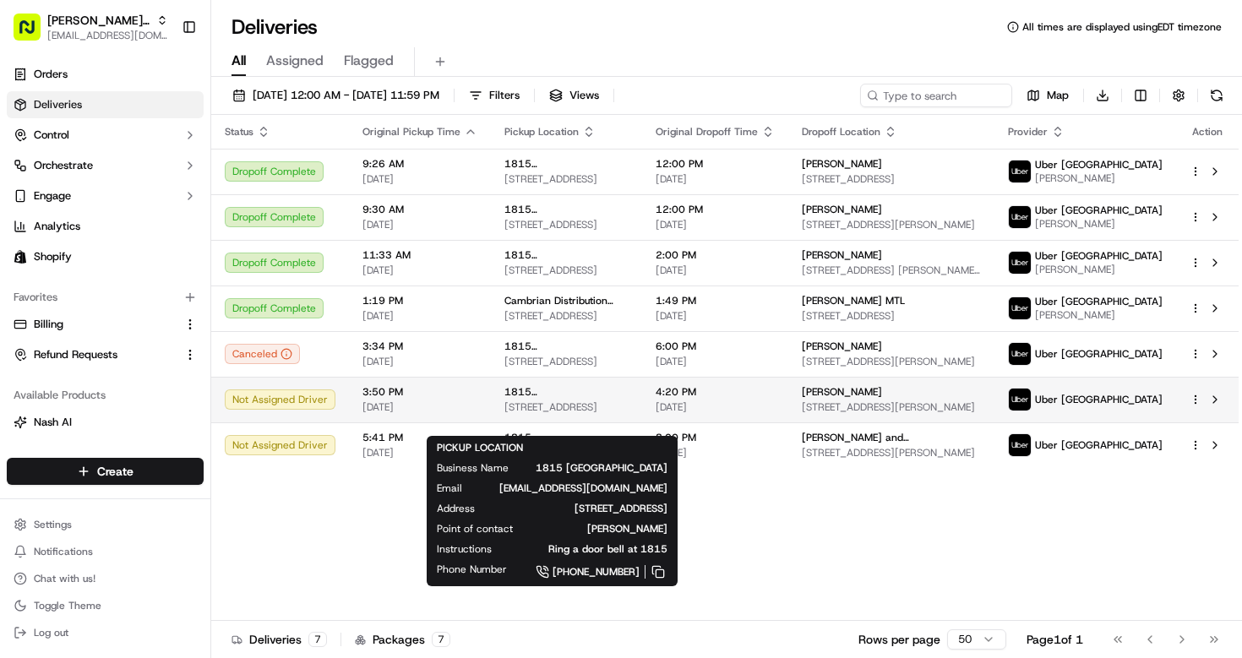
click at [504, 414] on span "[STREET_ADDRESS]" at bounding box center [566, 407] width 124 height 14
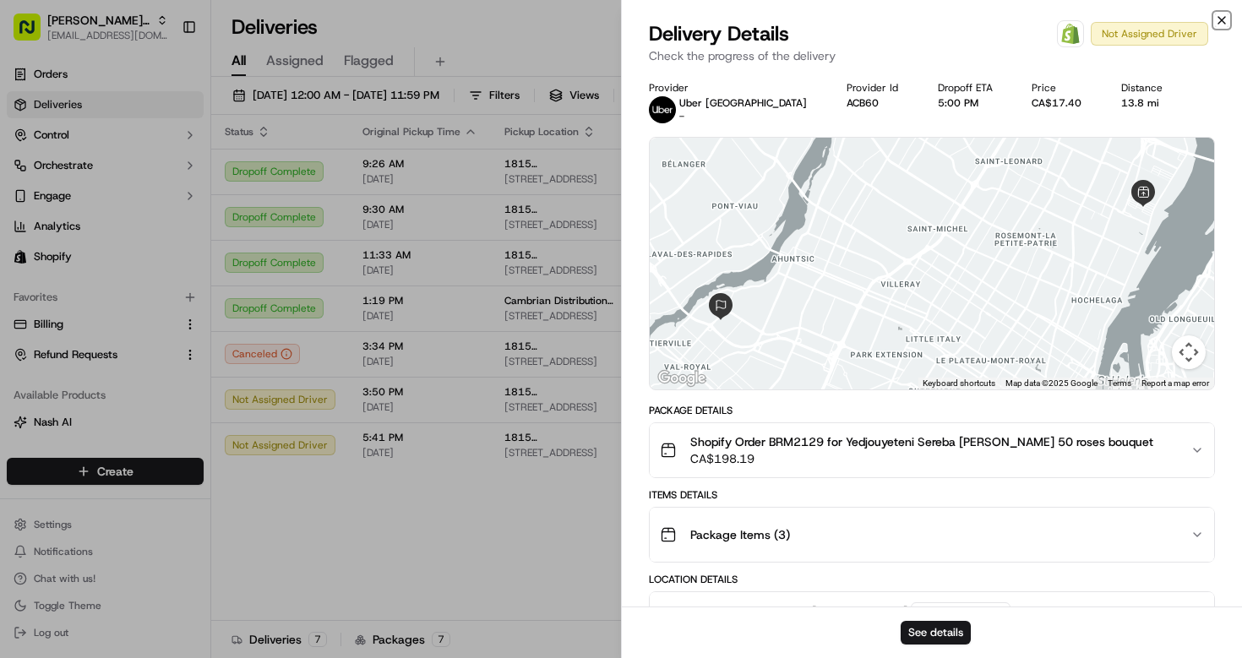
click at [1226, 22] on icon "button" at bounding box center [1222, 21] width 14 height 14
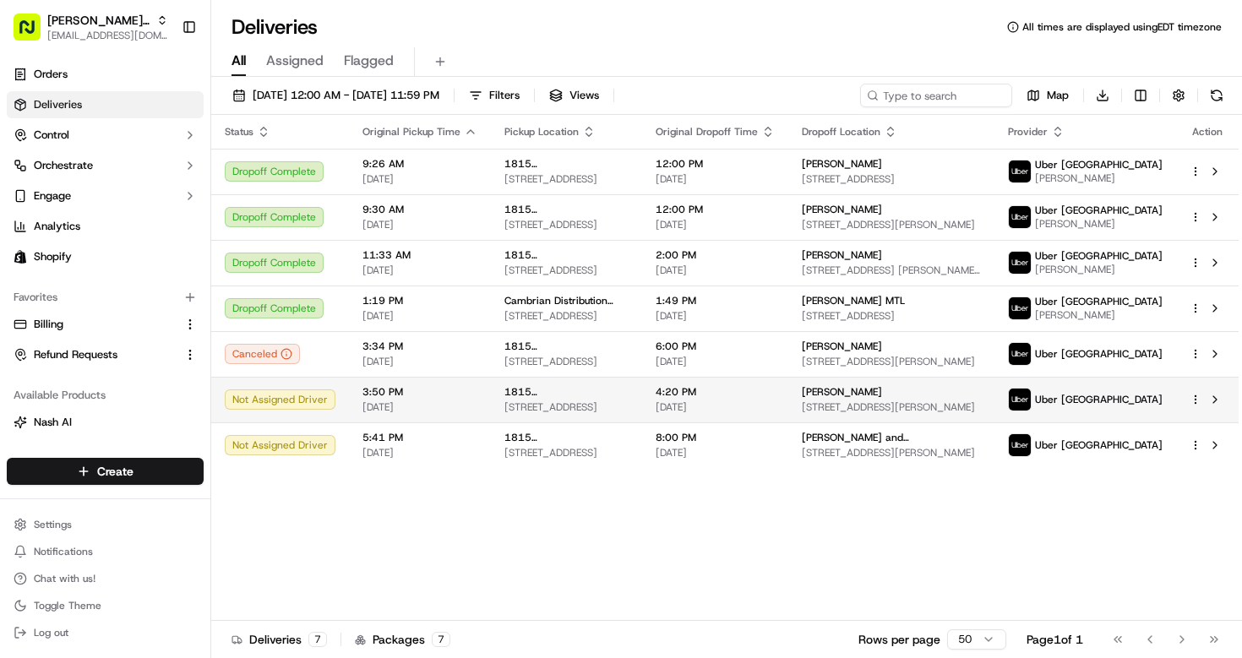
click at [1199, 414] on html "Bella Rosa MTL bellarosa.mtl@gmail.com Toggle Sidebar Orders Deliveries Control…" at bounding box center [621, 329] width 1242 height 658
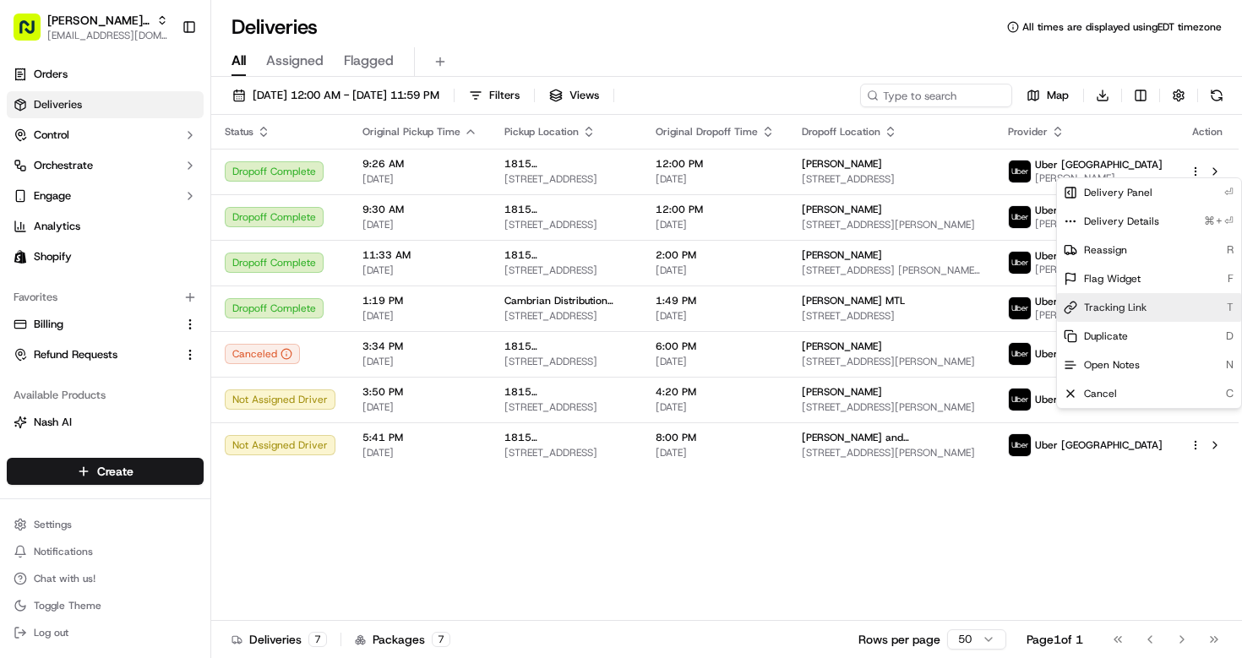
click at [1139, 303] on span "Tracking Link" at bounding box center [1115, 308] width 63 height 14
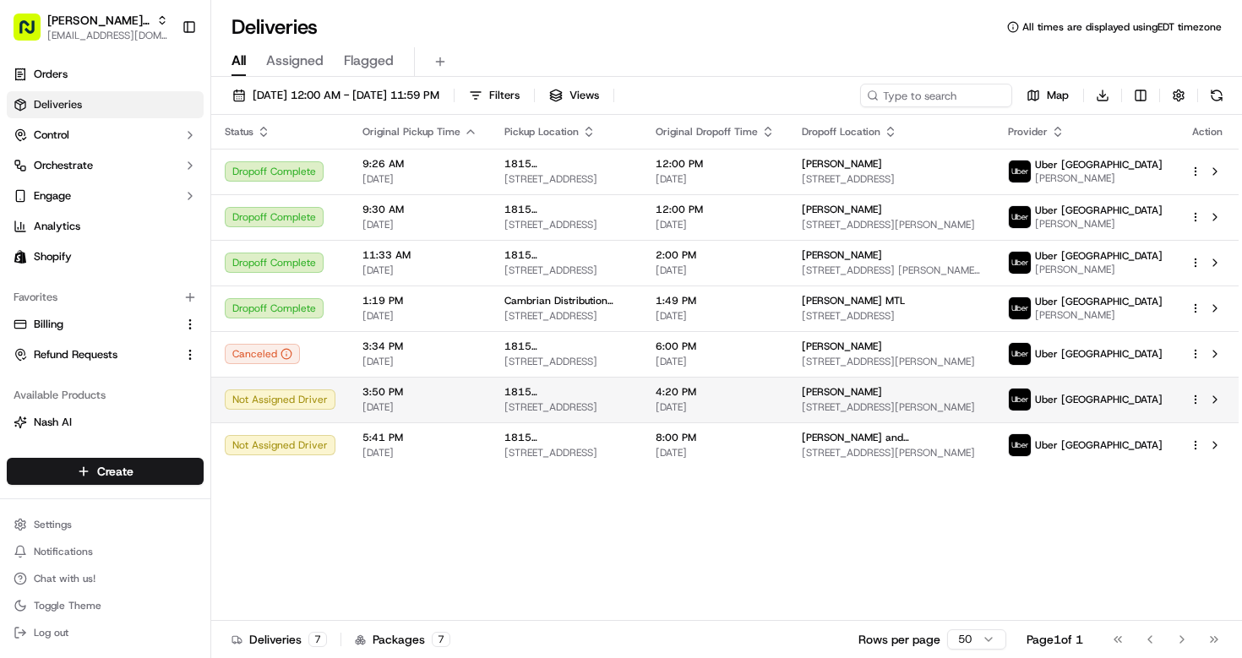
click at [423, 414] on div "3:50 PM [DATE]" at bounding box center [419, 399] width 115 height 29
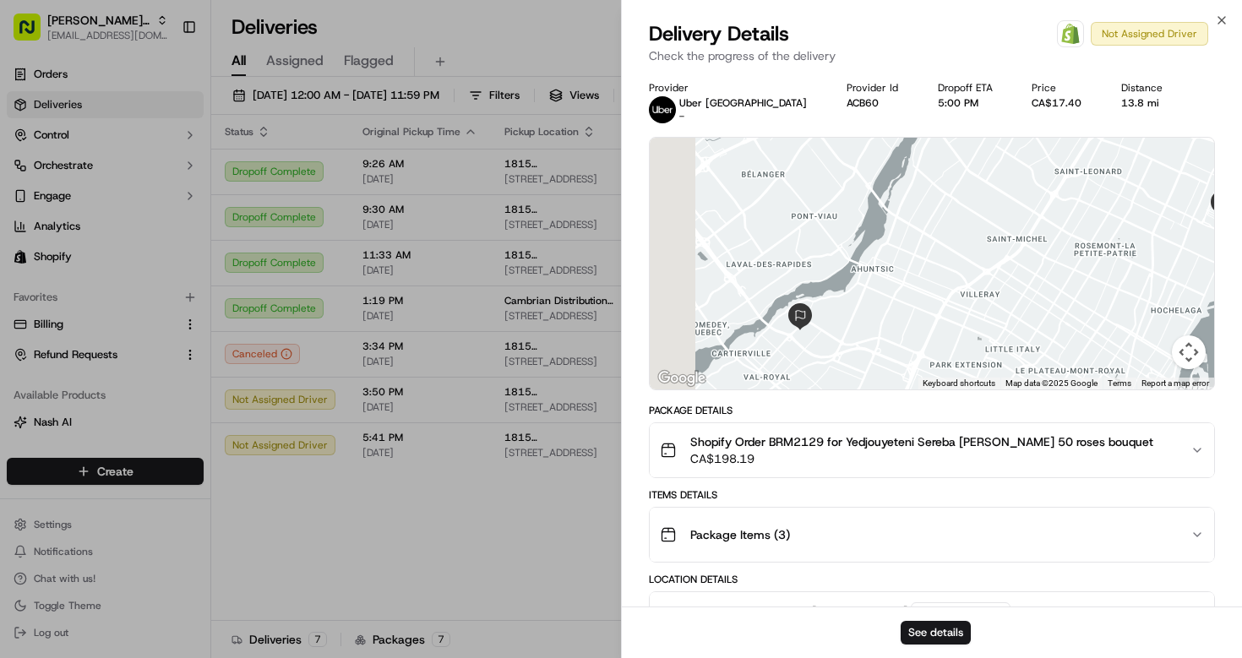
drag, startPoint x: 728, startPoint y: 282, endPoint x: 829, endPoint y: 297, distance: 102.5
click at [829, 297] on div at bounding box center [932, 264] width 564 height 252
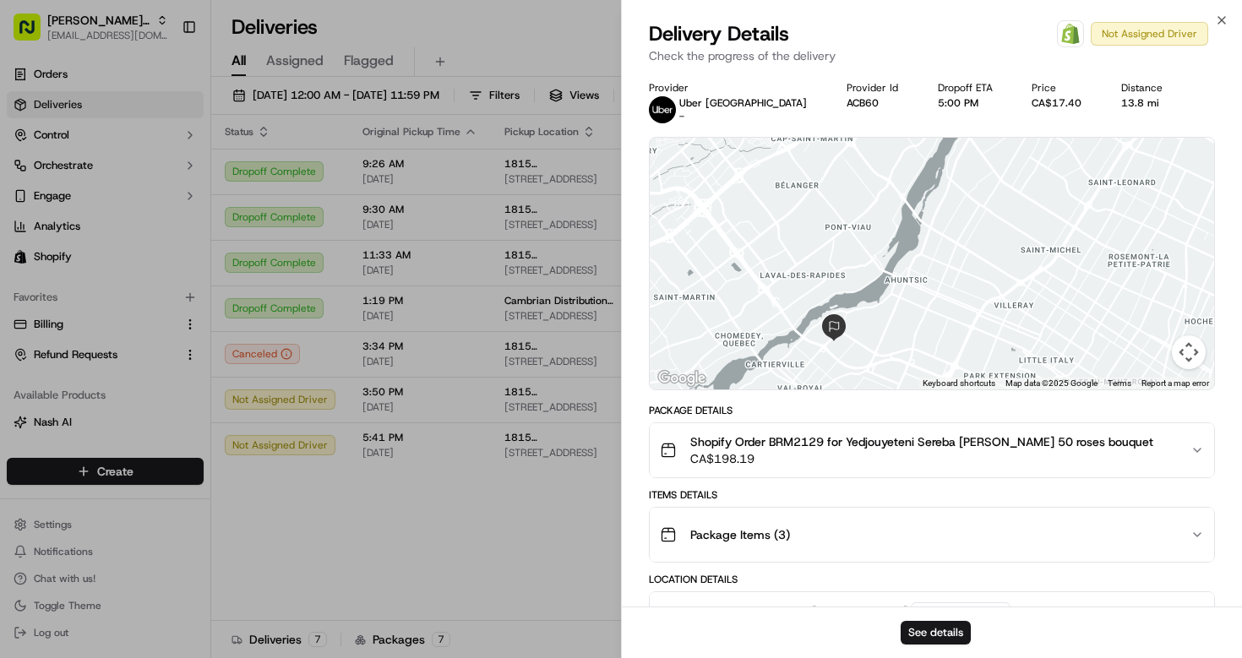
click at [793, 314] on div at bounding box center [932, 264] width 564 height 252
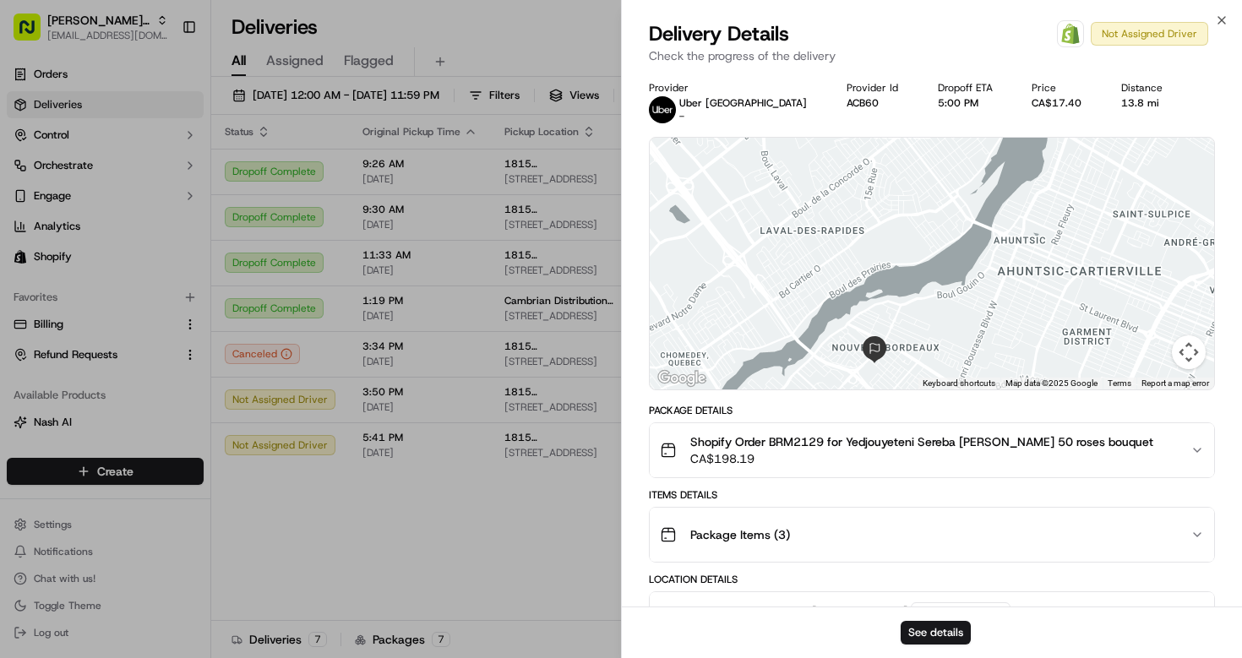
drag, startPoint x: 803, startPoint y: 345, endPoint x: 803, endPoint y: 301, distance: 44.8
click at [803, 301] on div at bounding box center [932, 264] width 564 height 252
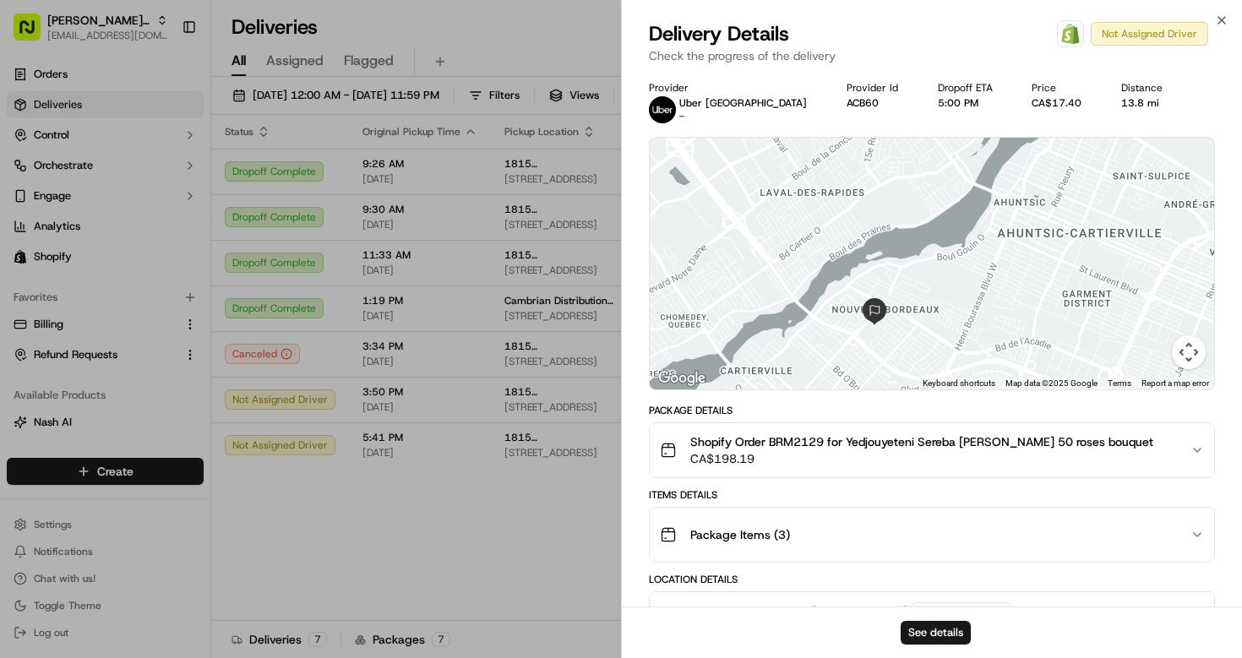
click at [803, 301] on div at bounding box center [932, 264] width 564 height 252
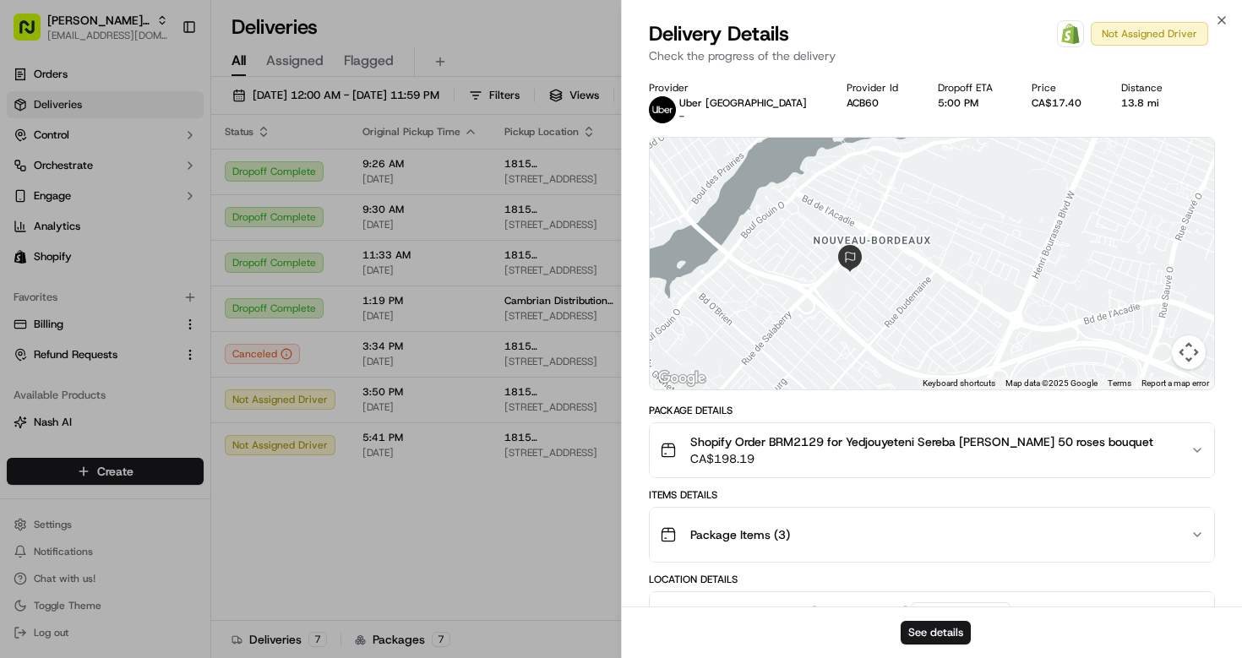
drag, startPoint x: 835, startPoint y: 334, endPoint x: 740, endPoint y: 253, distance: 125.2
click at [740, 253] on div at bounding box center [932, 264] width 564 height 252
click at [749, 275] on div at bounding box center [932, 264] width 564 height 252
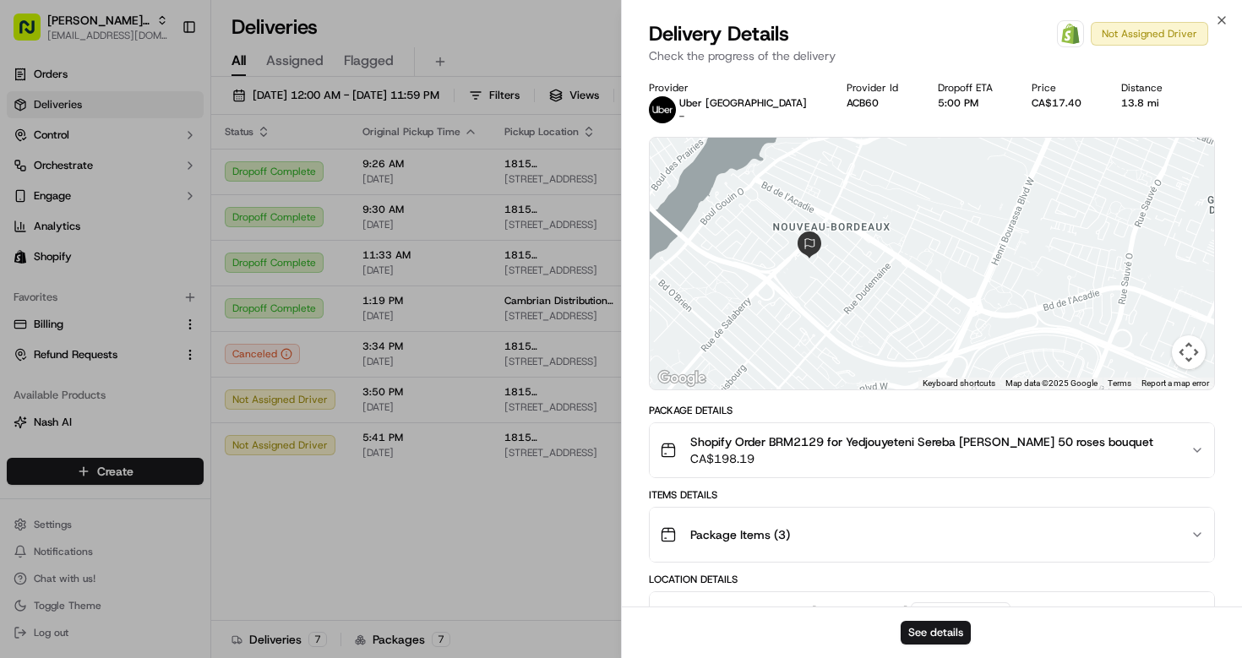
drag, startPoint x: 894, startPoint y: 343, endPoint x: 772, endPoint y: 318, distance: 124.9
click at [772, 318] on div at bounding box center [932, 264] width 564 height 252
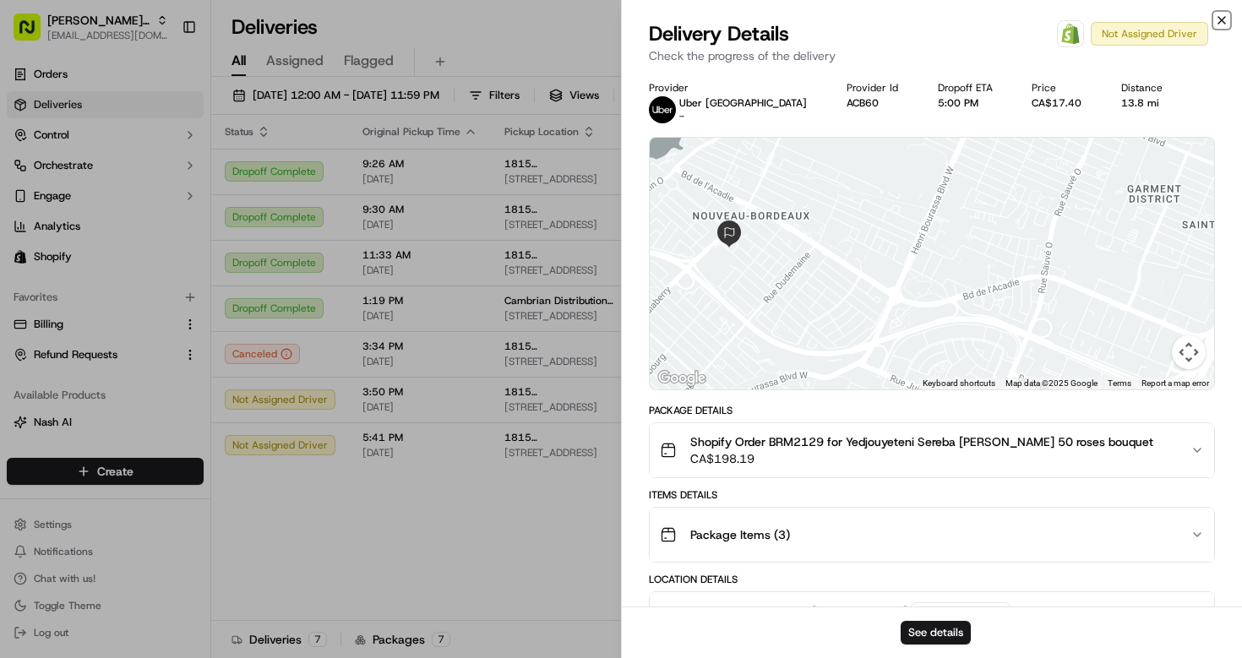
click at [1225, 17] on icon "button" at bounding box center [1221, 20] width 7 height 7
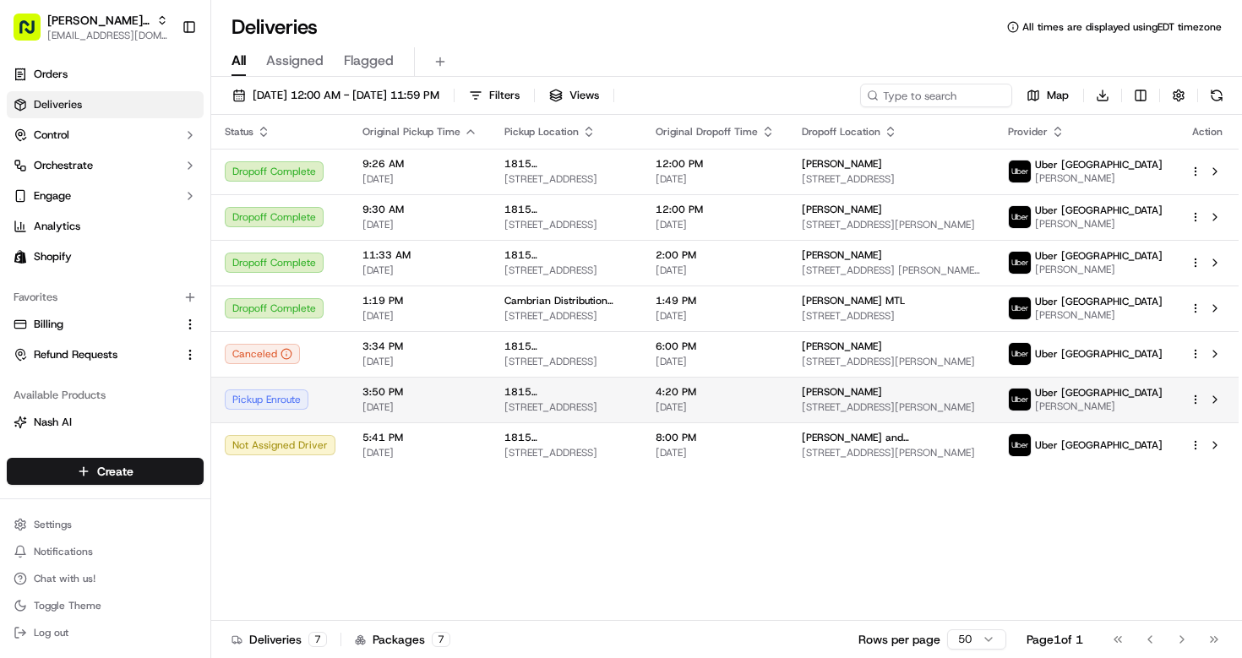
click at [477, 407] on td "3:50 PM 09/22/2025" at bounding box center [420, 400] width 142 height 46
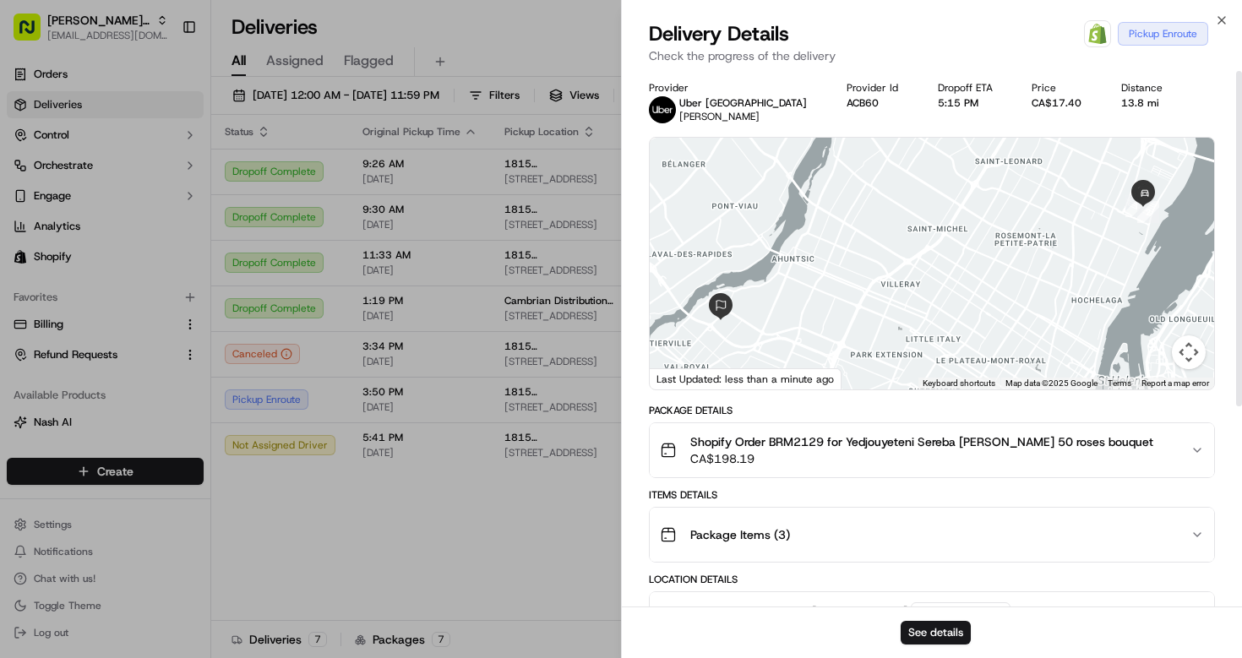
click at [1060, 207] on div at bounding box center [932, 264] width 564 height 252
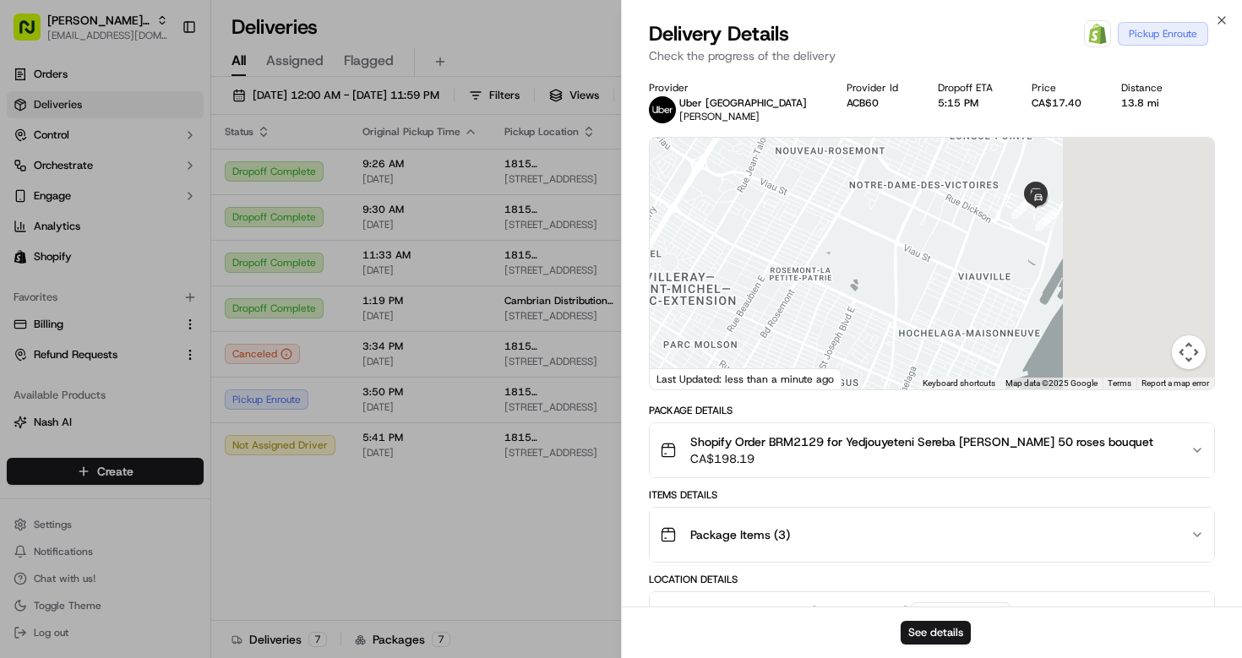
drag, startPoint x: 1150, startPoint y: 263, endPoint x: 945, endPoint y: 266, distance: 205.3
click at [945, 266] on div at bounding box center [932, 264] width 564 height 252
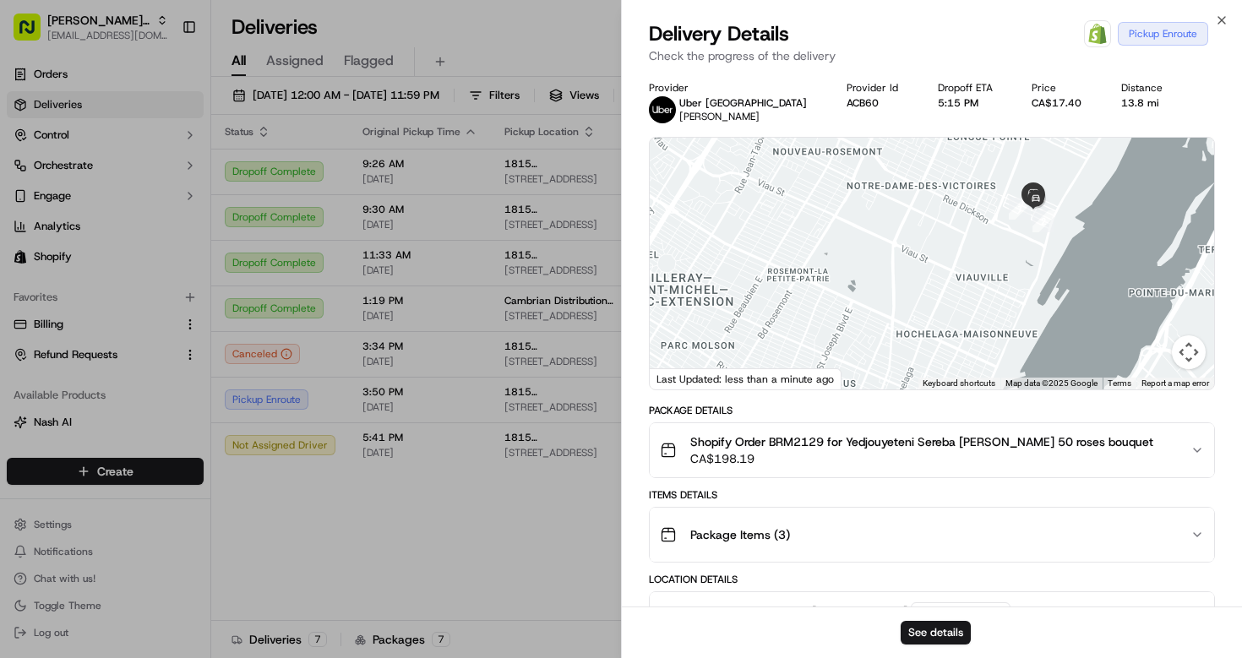
click at [1009, 194] on div at bounding box center [932, 264] width 564 height 252
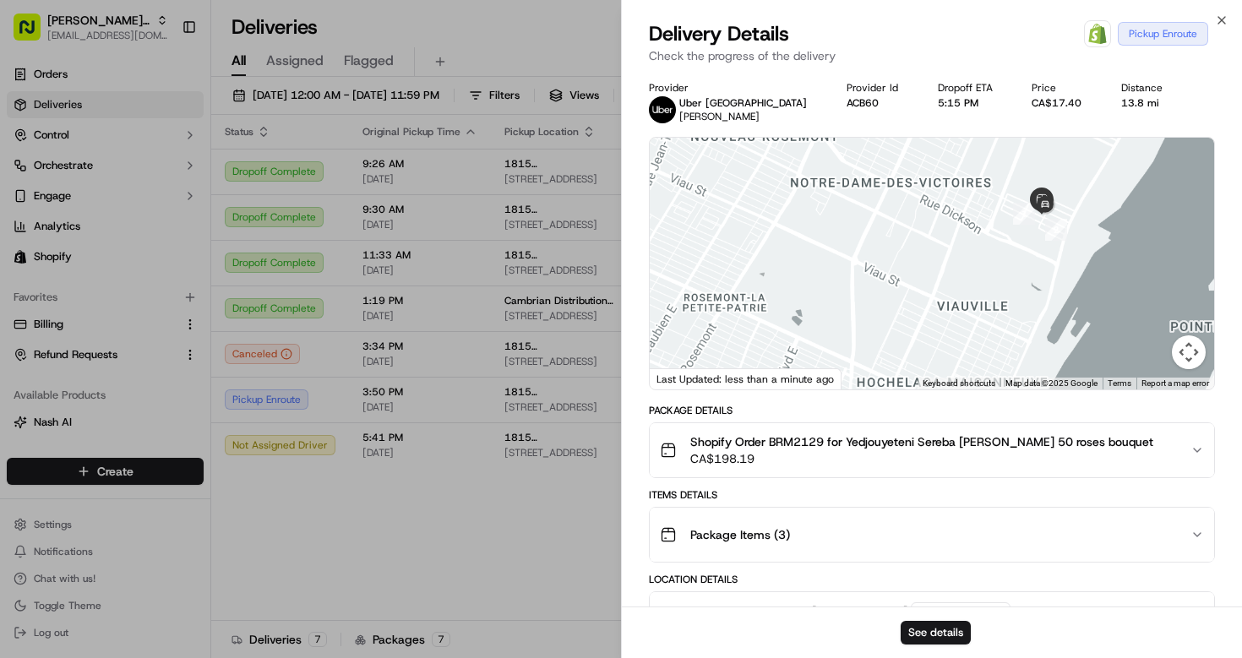
click at [1009, 194] on div at bounding box center [932, 264] width 564 height 252
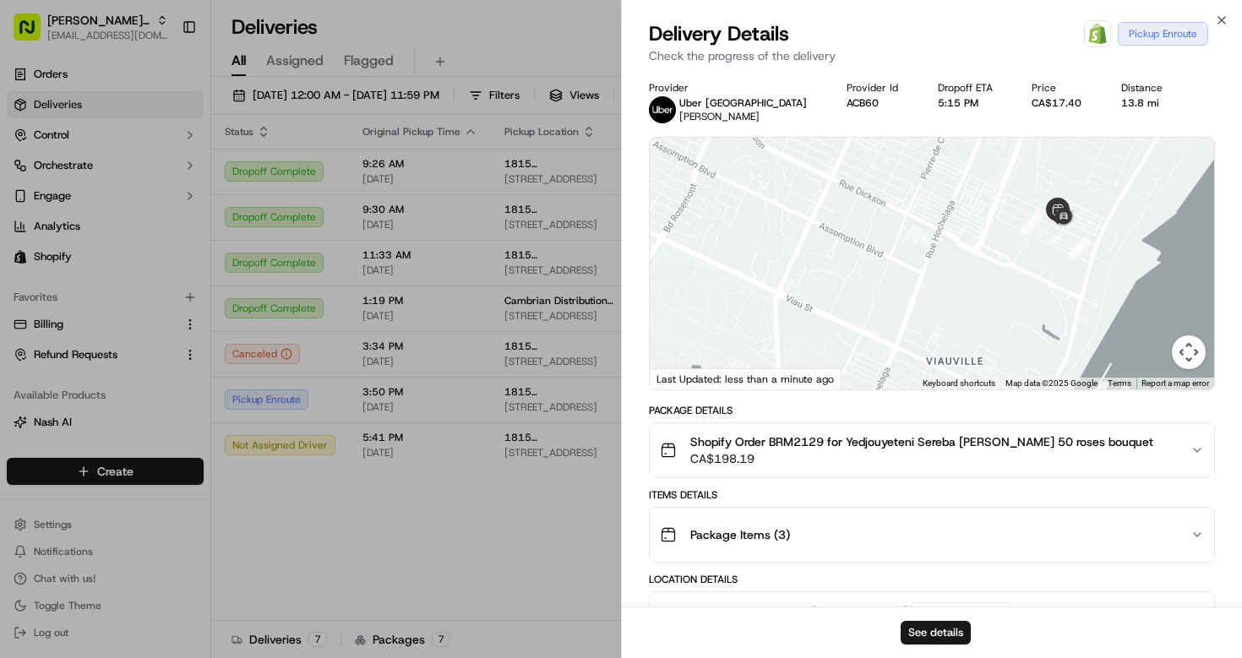
click at [1009, 194] on div at bounding box center [932, 264] width 564 height 252
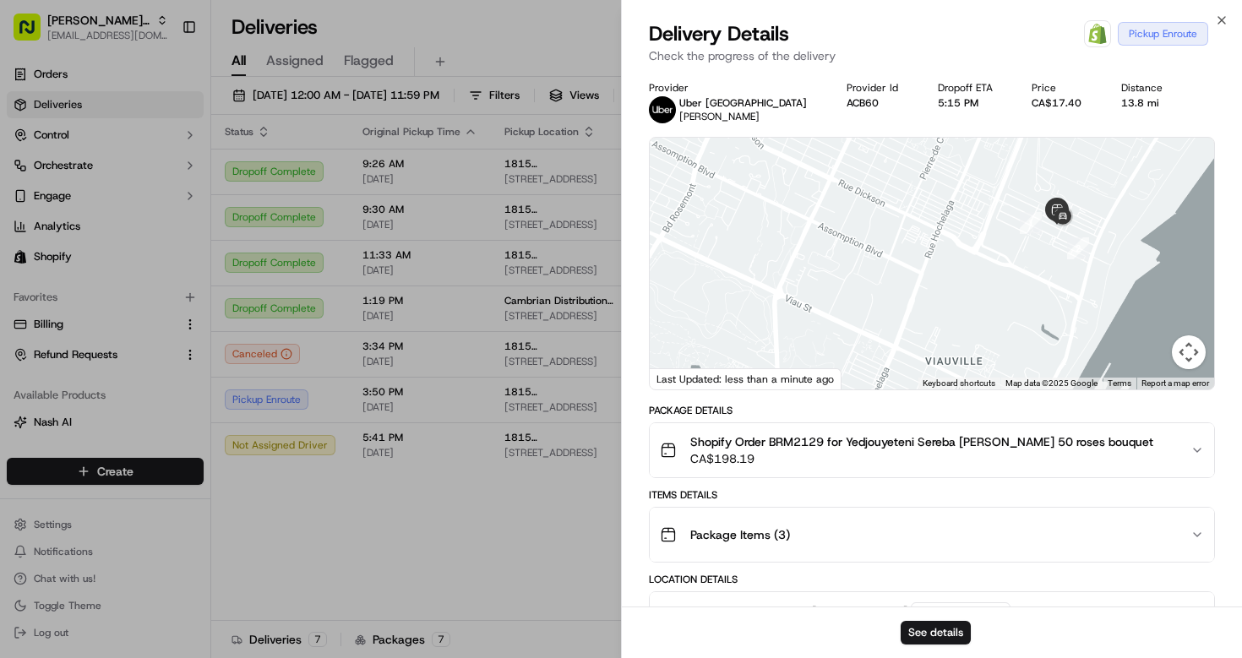
click at [1009, 194] on div at bounding box center [932, 264] width 564 height 252
click at [1009, 251] on div at bounding box center [932, 264] width 564 height 252
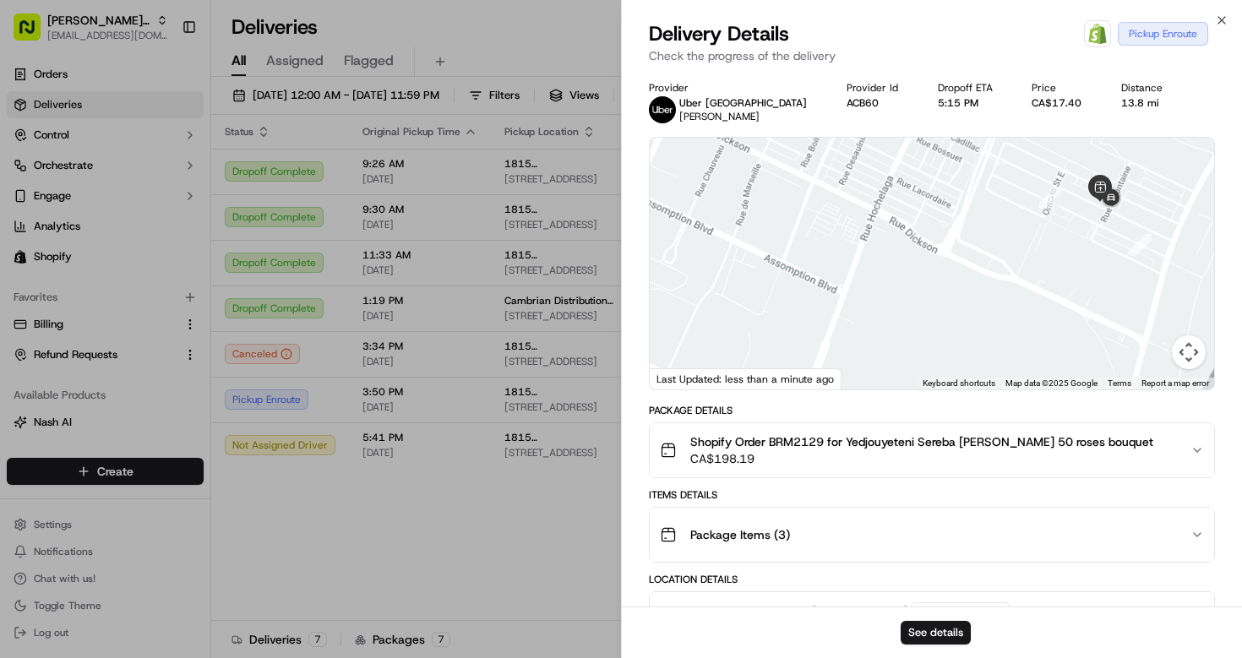
click at [1009, 251] on div at bounding box center [932, 264] width 564 height 252
click at [1220, 18] on icon "button" at bounding box center [1222, 21] width 14 height 14
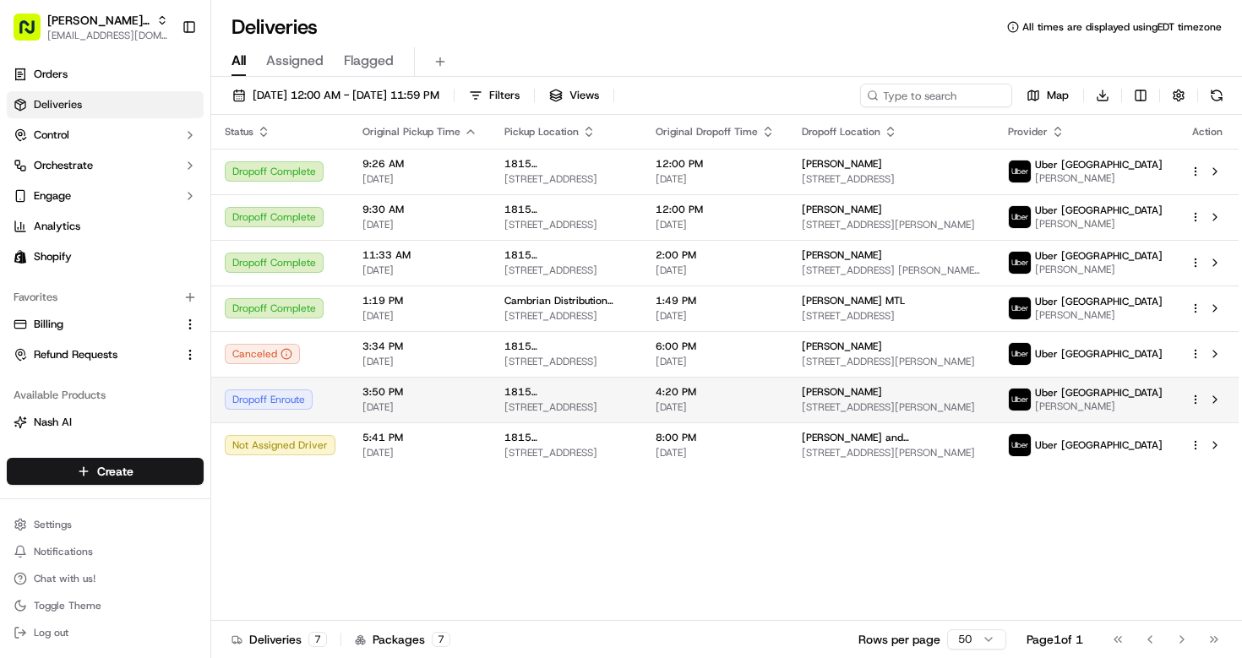
click at [628, 414] on div "1815 Rue de Cadillac 1815 Rue de Cadillac, Montréal, QC H1N 2T4, CA" at bounding box center [566, 399] width 124 height 29
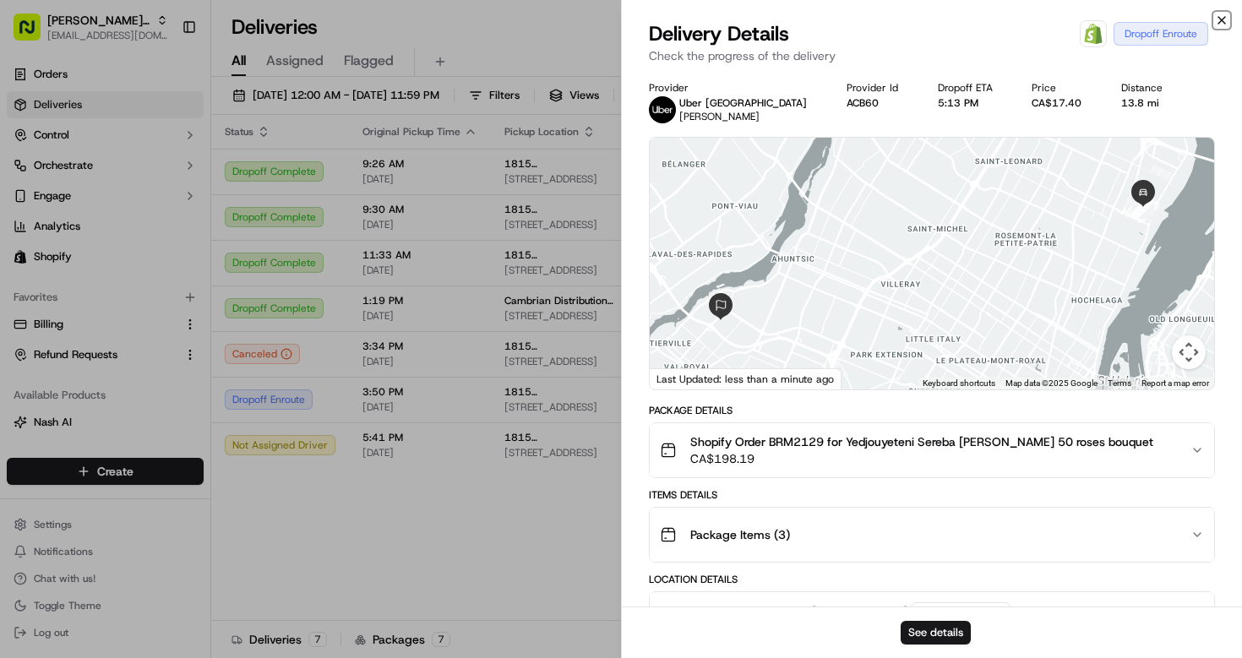
click at [1219, 17] on icon "button" at bounding box center [1222, 21] width 14 height 14
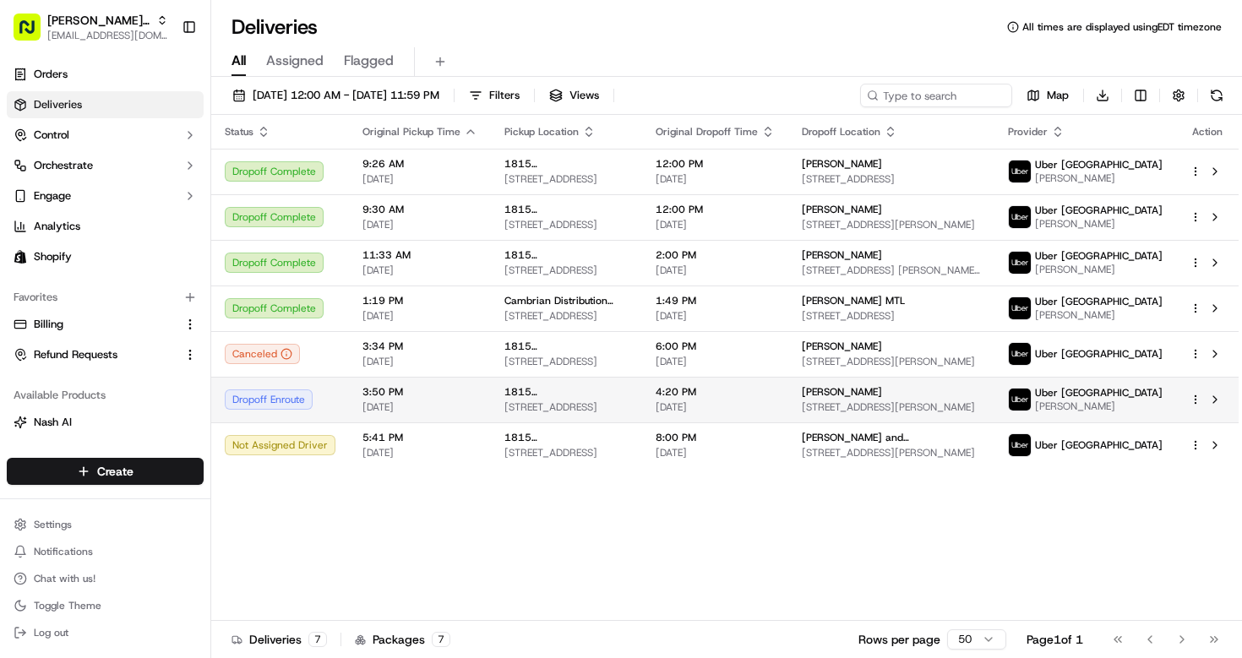
click at [398, 414] on span "[DATE]" at bounding box center [419, 407] width 115 height 14
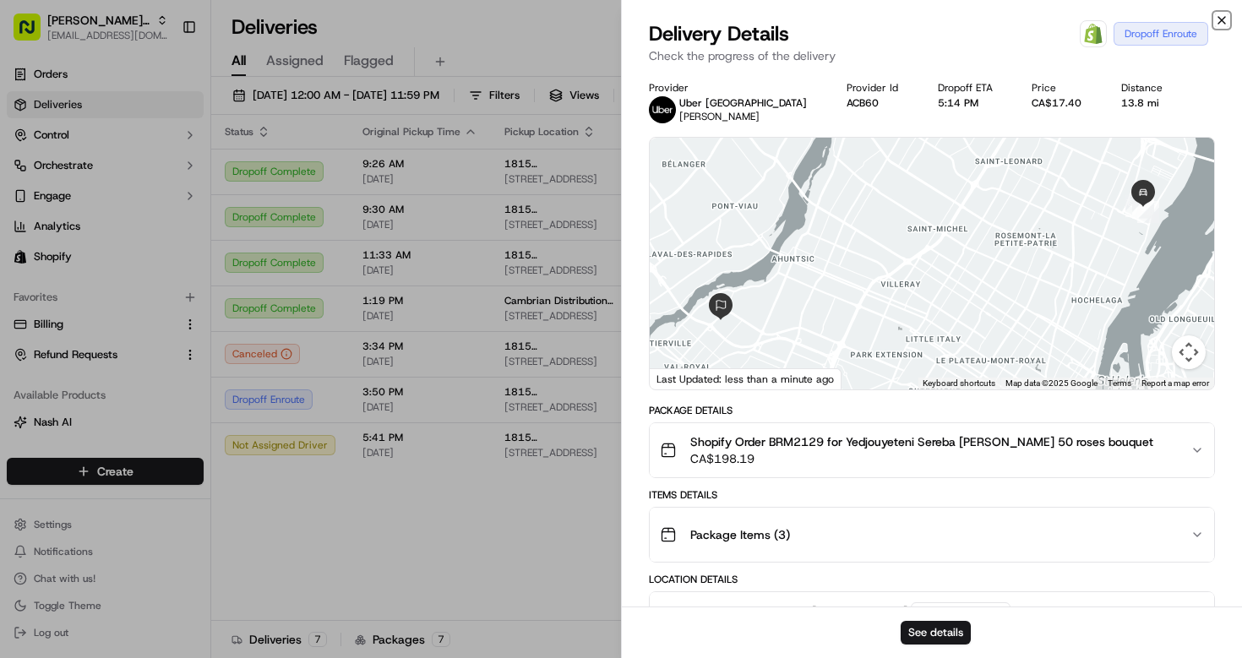
click at [1221, 22] on icon "button" at bounding box center [1222, 21] width 14 height 14
